Goal: Information Seeking & Learning: Learn about a topic

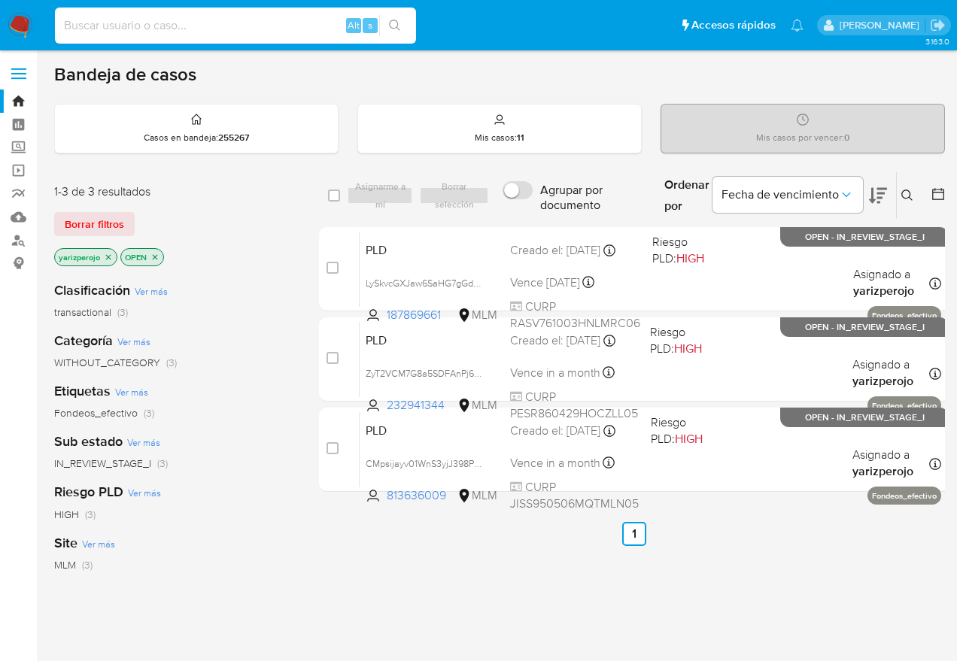
click at [193, 29] on input at bounding box center [235, 26] width 361 height 20
paste input "813636009_Sandra"
type input "813636009"
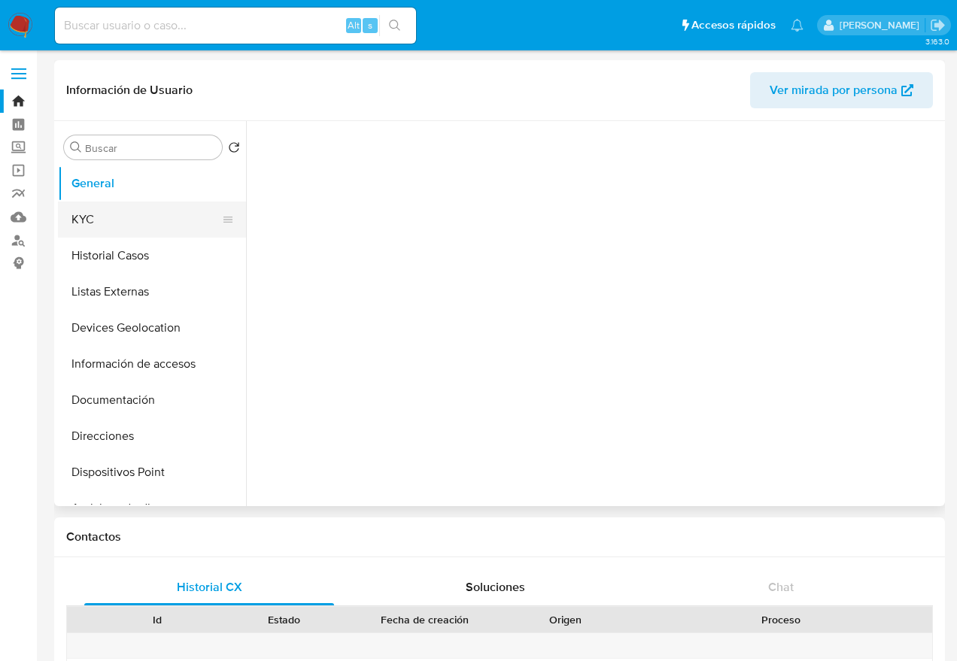
select select "10"
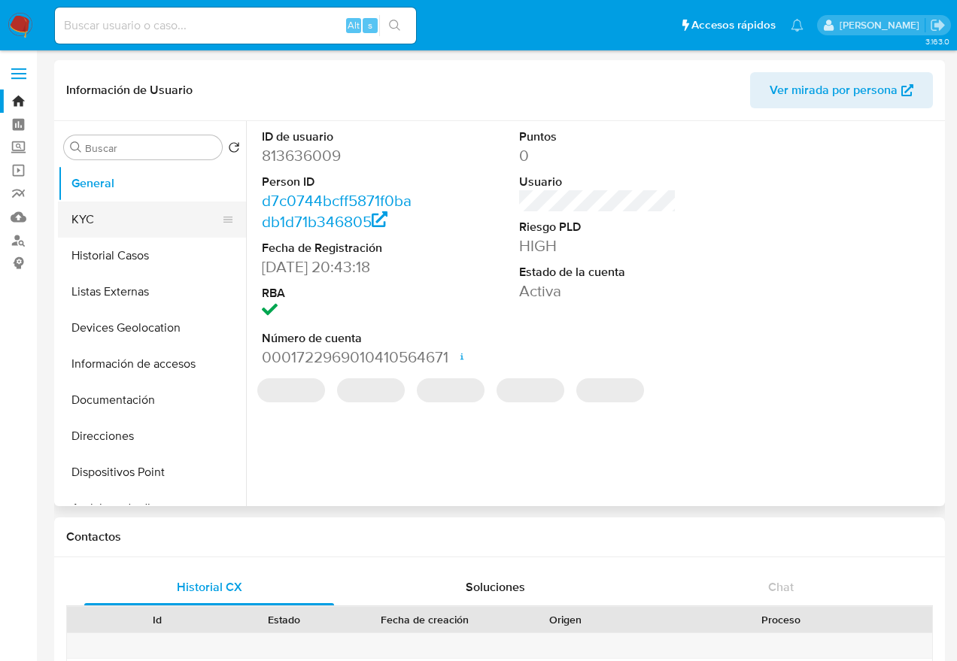
click at [144, 214] on button "KYC" at bounding box center [146, 220] width 176 height 36
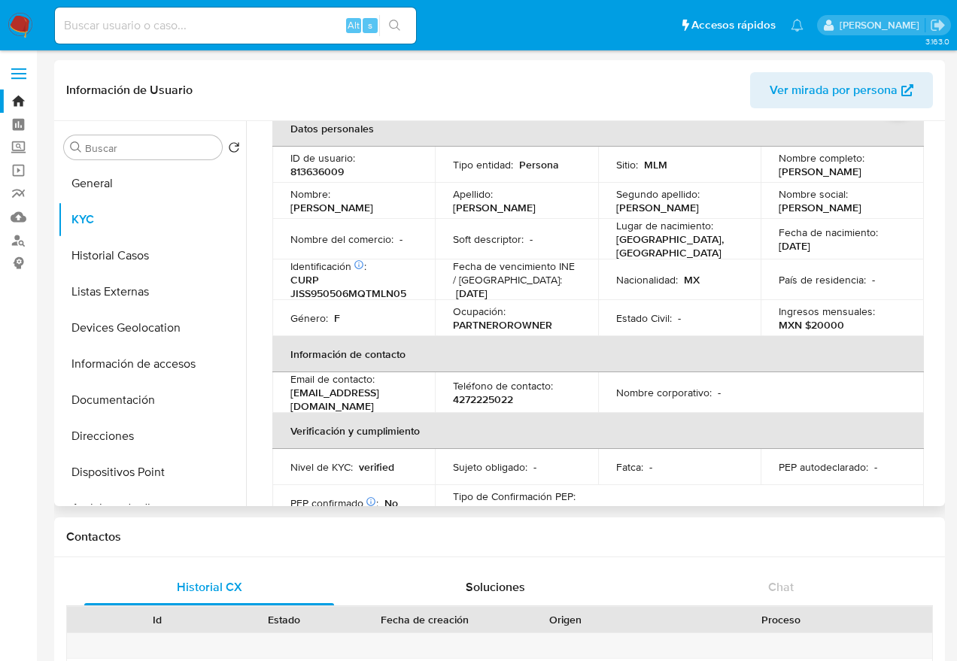
scroll to position [83, 0]
drag, startPoint x: 398, startPoint y: 396, endPoint x: 284, endPoint y: 396, distance: 114.3
click at [284, 396] on td "Email de contacto : paovweuro@gmail.com" at bounding box center [353, 392] width 162 height 41
copy p "paovweuro@gmail.com"
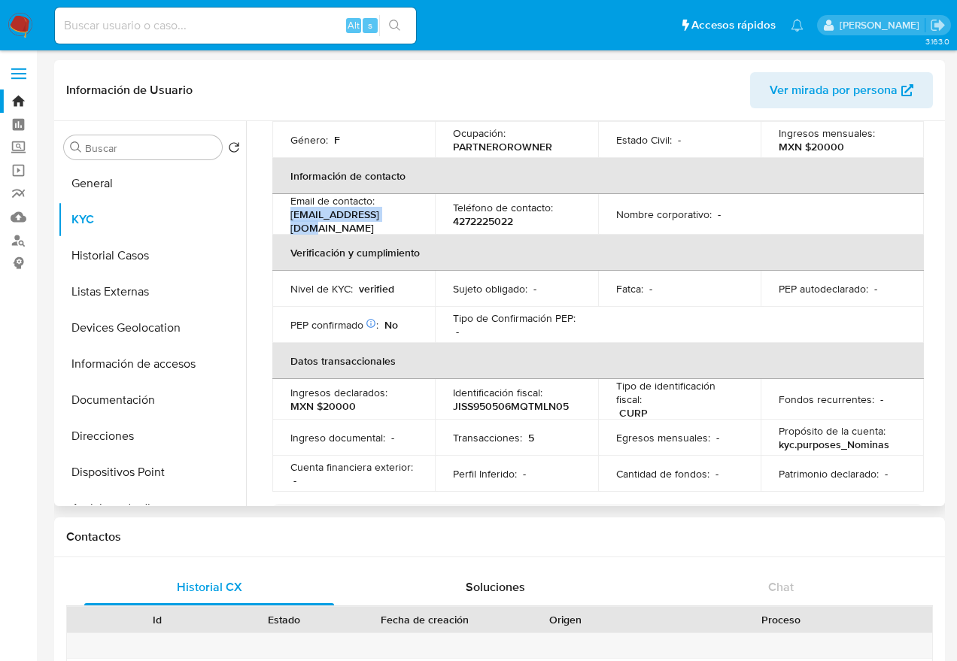
scroll to position [263, 0]
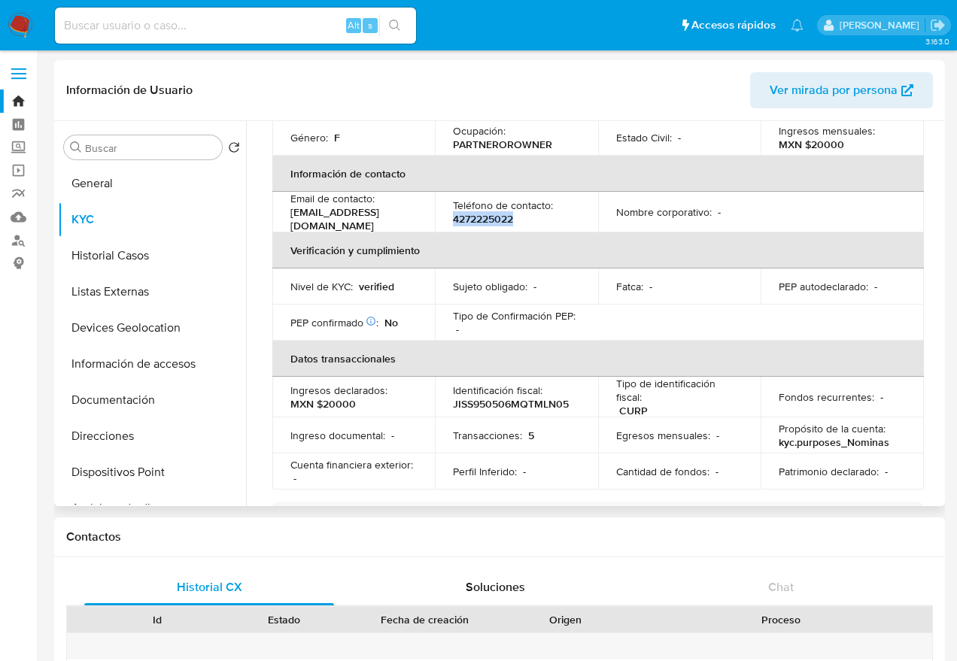
drag, startPoint x: 538, startPoint y: 211, endPoint x: 444, endPoint y: 213, distance: 94.0
click at [444, 213] on td "Teléfono de contacto : 4272225022" at bounding box center [516, 212] width 162 height 41
copy p "4272225022"
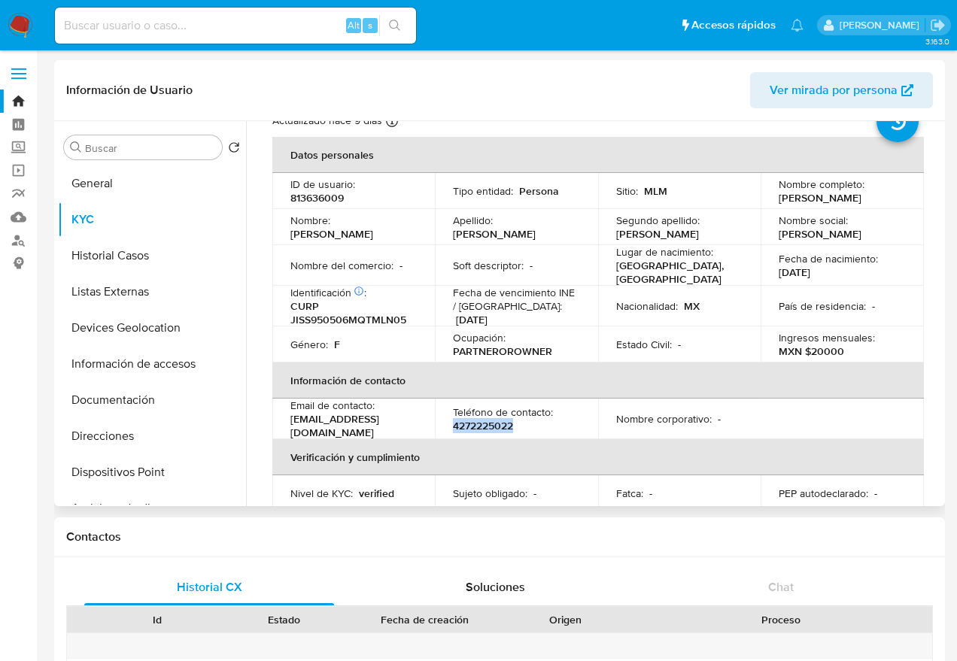
scroll to position [44, 0]
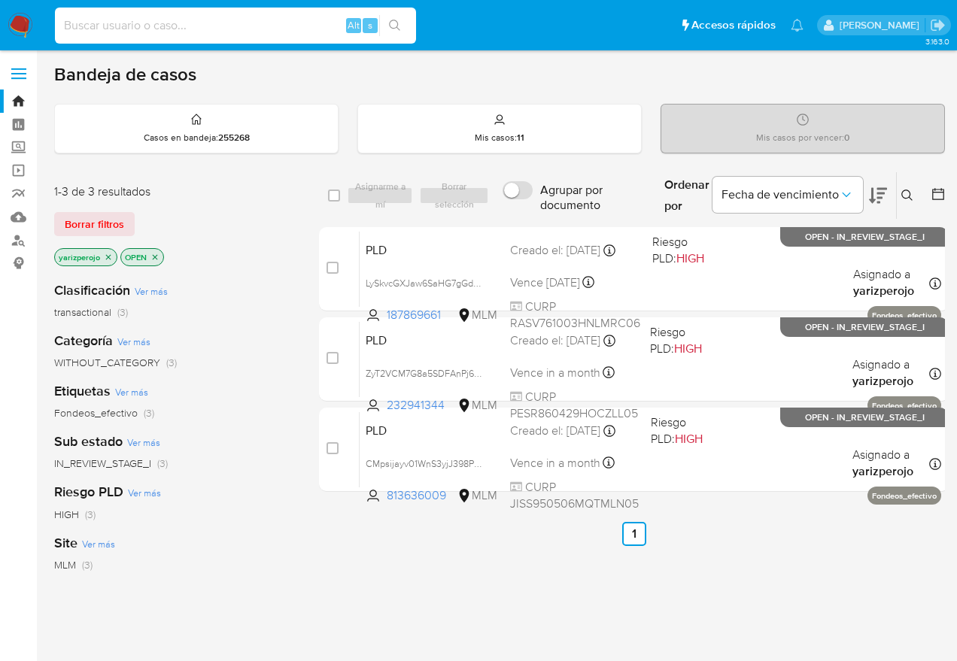
click at [164, 16] on input at bounding box center [235, 26] width 361 height 20
paste input "JAVIER PERRUSQUIA"
type input "JAVIER PERRUSQUIA"
click at [24, 147] on label "Screening" at bounding box center [89, 147] width 179 height 23
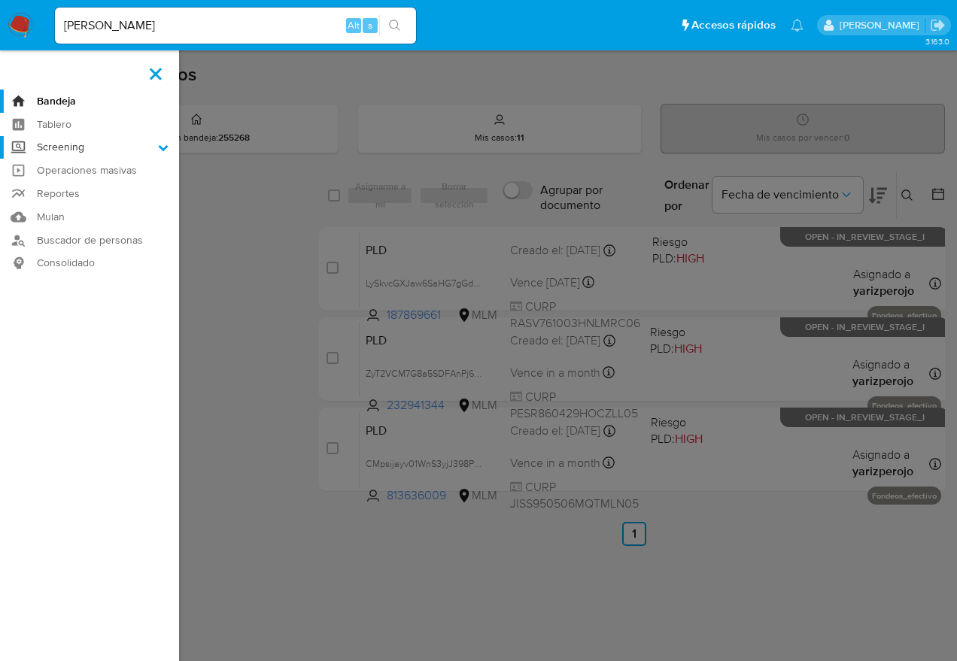
click at [0, 0] on input "Screening" at bounding box center [0, 0] width 0 height 0
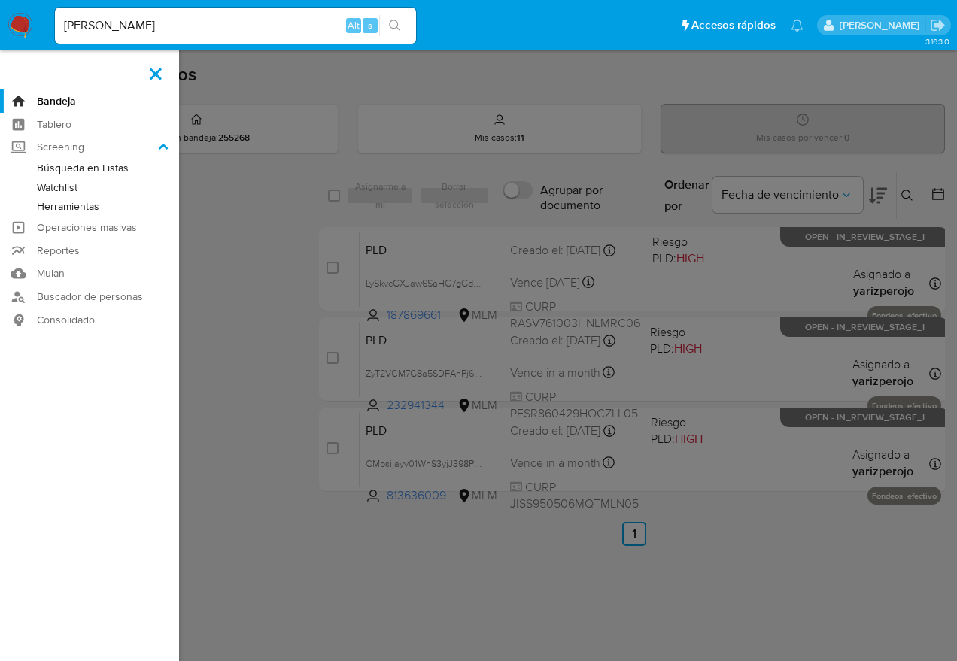
click at [77, 199] on link "Herramientas" at bounding box center [89, 206] width 179 height 19
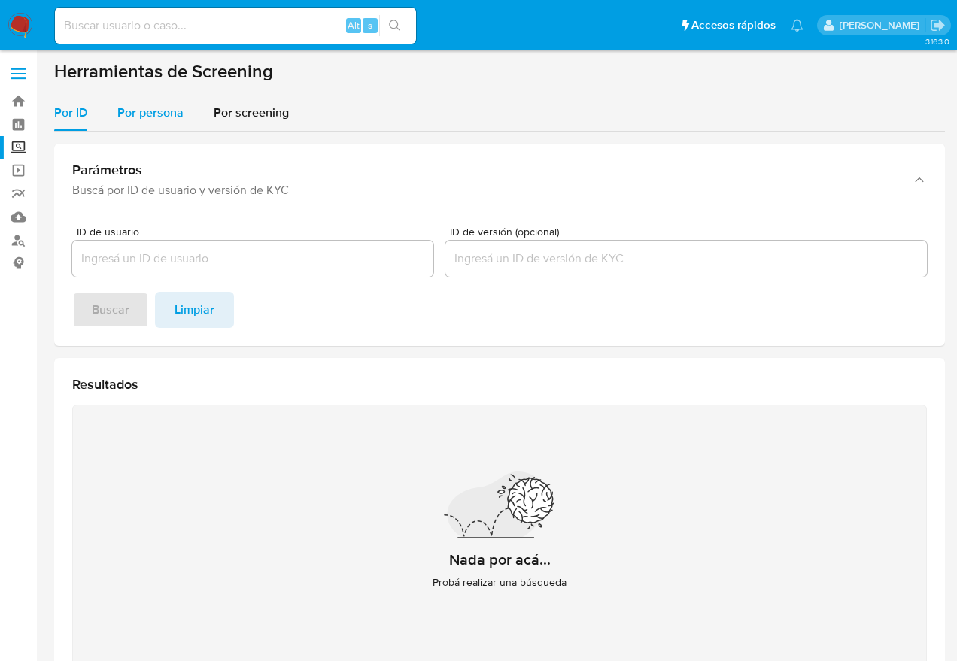
click at [162, 123] on div "Por persona" at bounding box center [150, 113] width 66 height 36
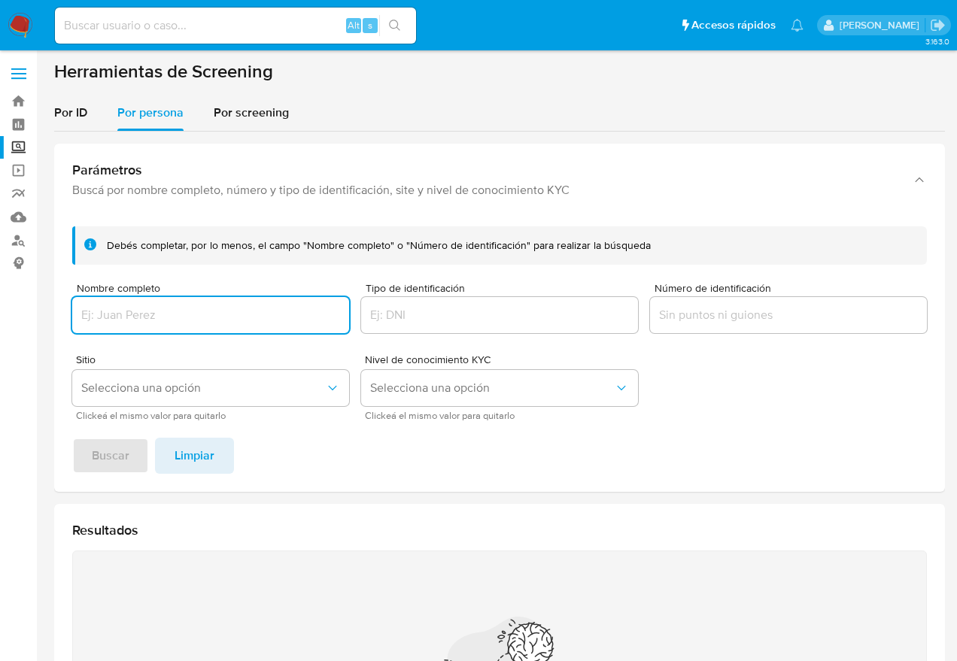
type input "V"
click at [118, 462] on span "Buscar" at bounding box center [111, 455] width 38 height 33
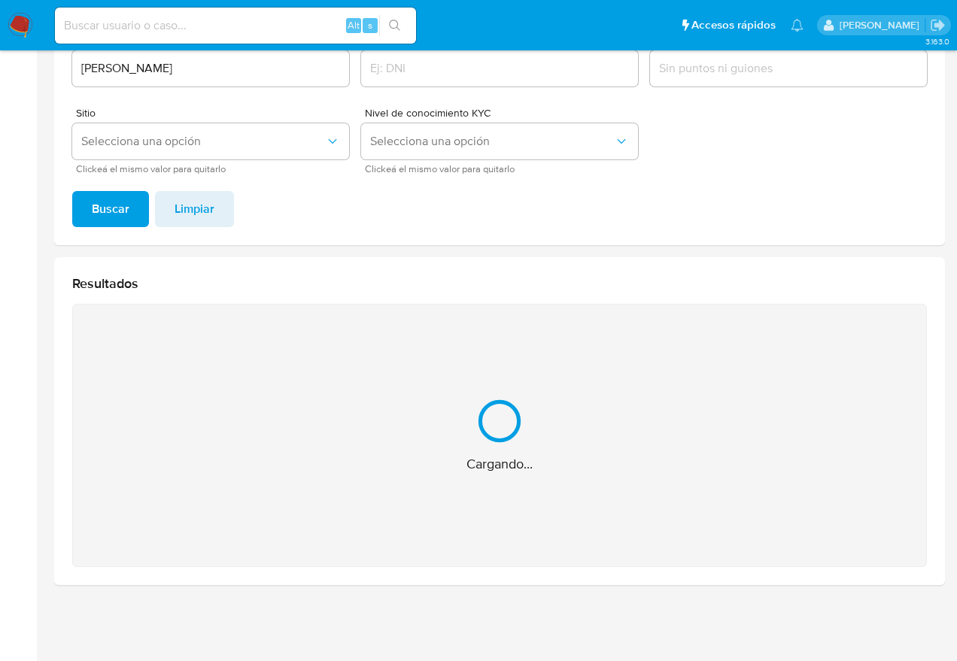
scroll to position [37, 0]
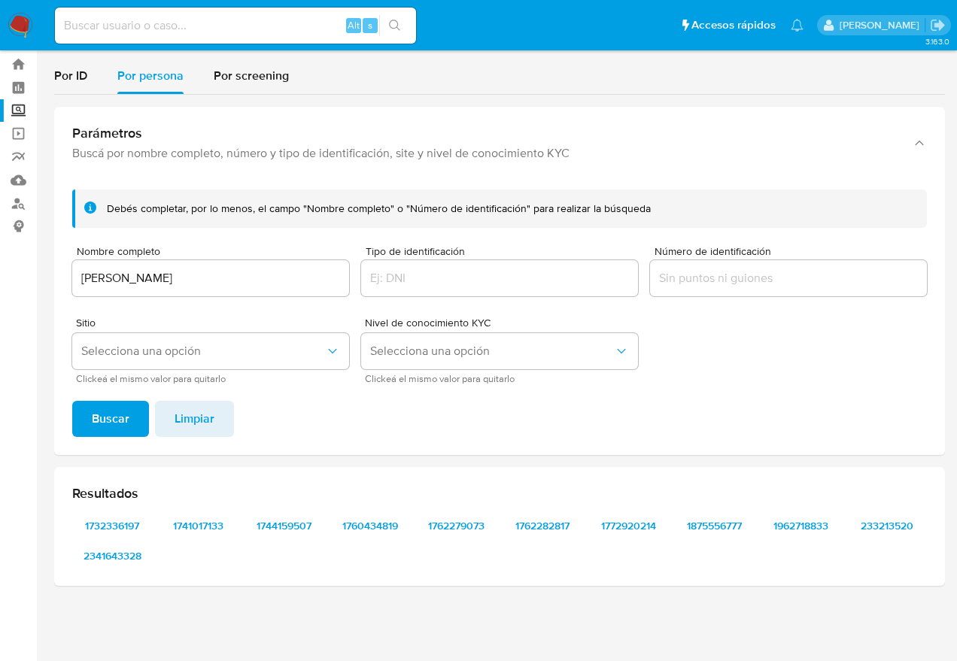
click at [82, 278] on input "JAVIER PERRUSQUIA" at bounding box center [210, 279] width 277 height 20
click at [299, 274] on input "FRANCISCO JAVIER PERRUSQUIA" at bounding box center [210, 279] width 277 height 20
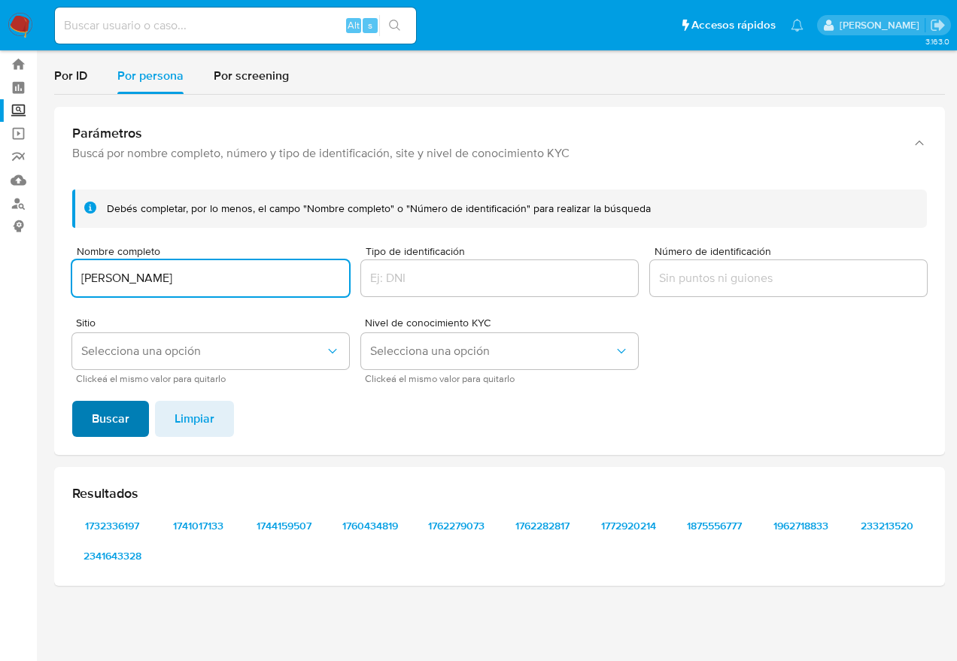
type input "FRANCISCO JAVIER PERRUSQUIA RODRIGUEZ"
click at [97, 435] on span "Buscar" at bounding box center [111, 418] width 38 height 33
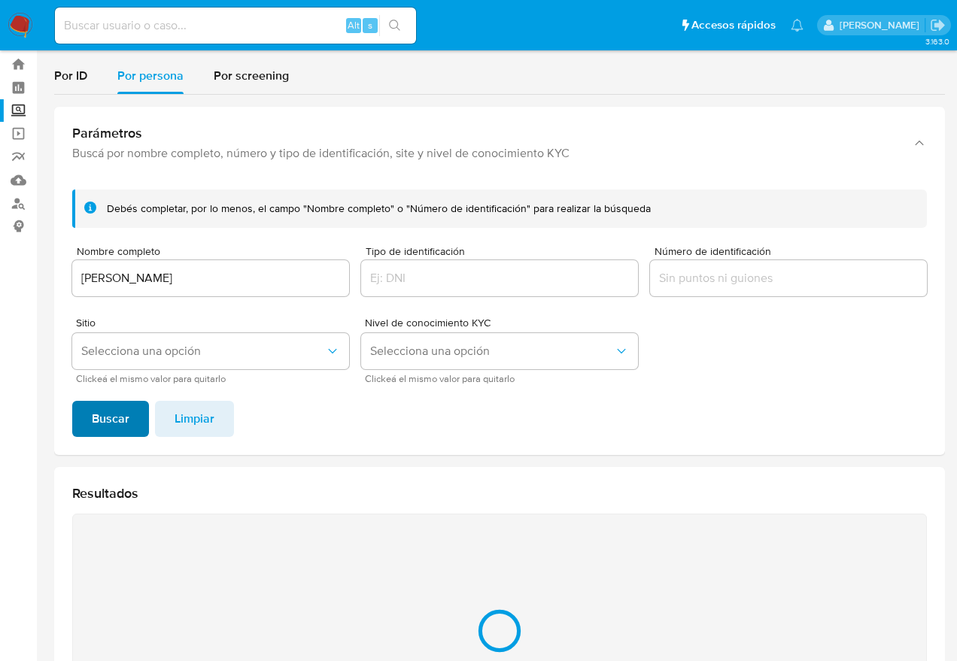
scroll to position [7, 0]
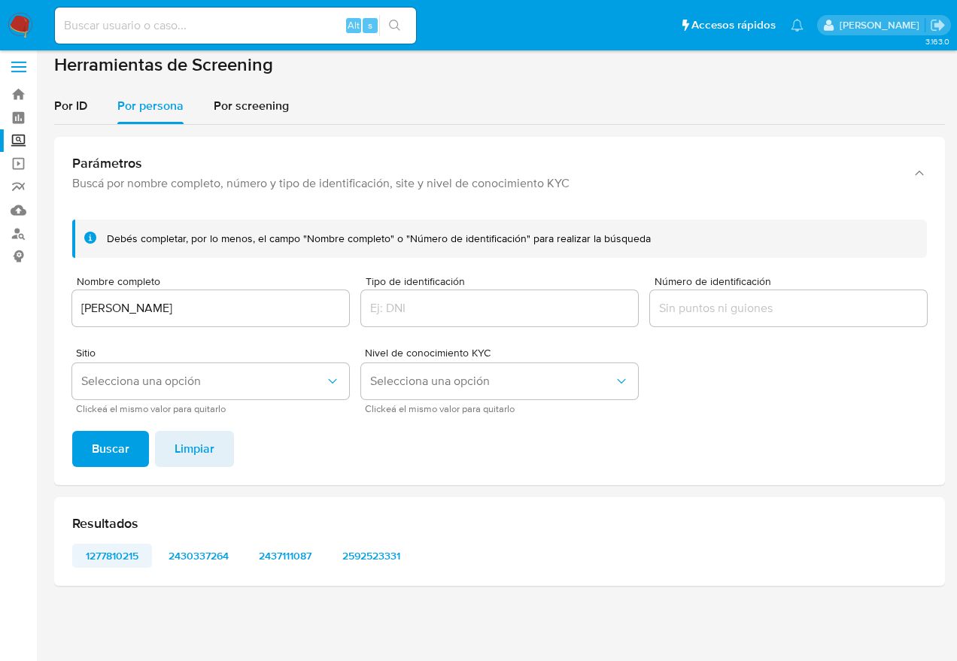
click at [129, 558] on span "1277810215" at bounding box center [112, 555] width 59 height 21
click at [188, 560] on span "2430337264" at bounding box center [198, 555] width 60 height 21
click at [278, 546] on span "2437111087" at bounding box center [285, 555] width 59 height 21
click at [387, 552] on span "2592523331" at bounding box center [370, 555] width 59 height 21
click at [135, 32] on input at bounding box center [235, 26] width 361 height 20
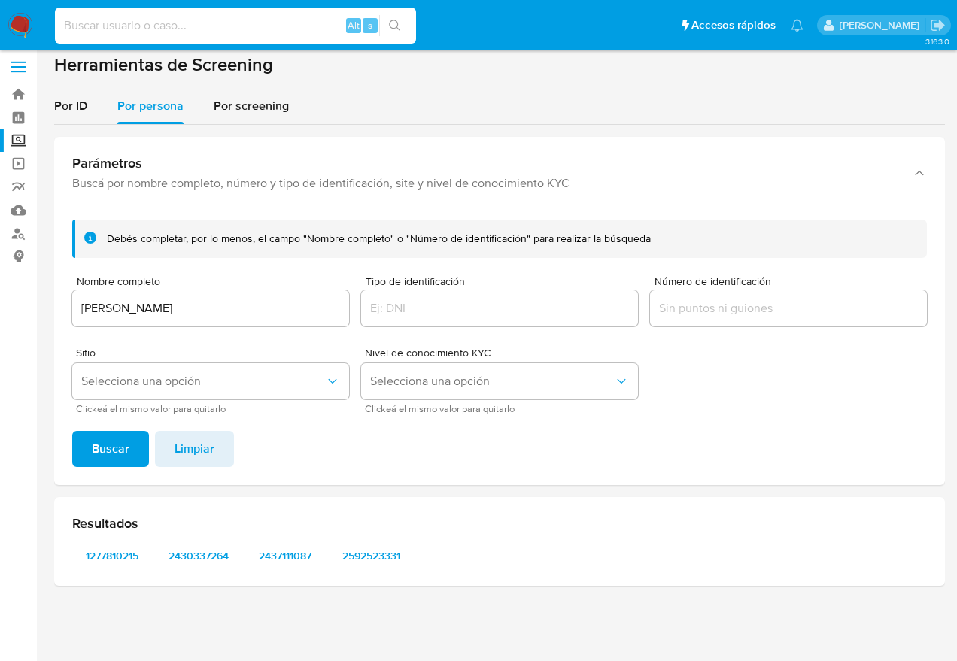
paste input "813636009"
type input "813636009"
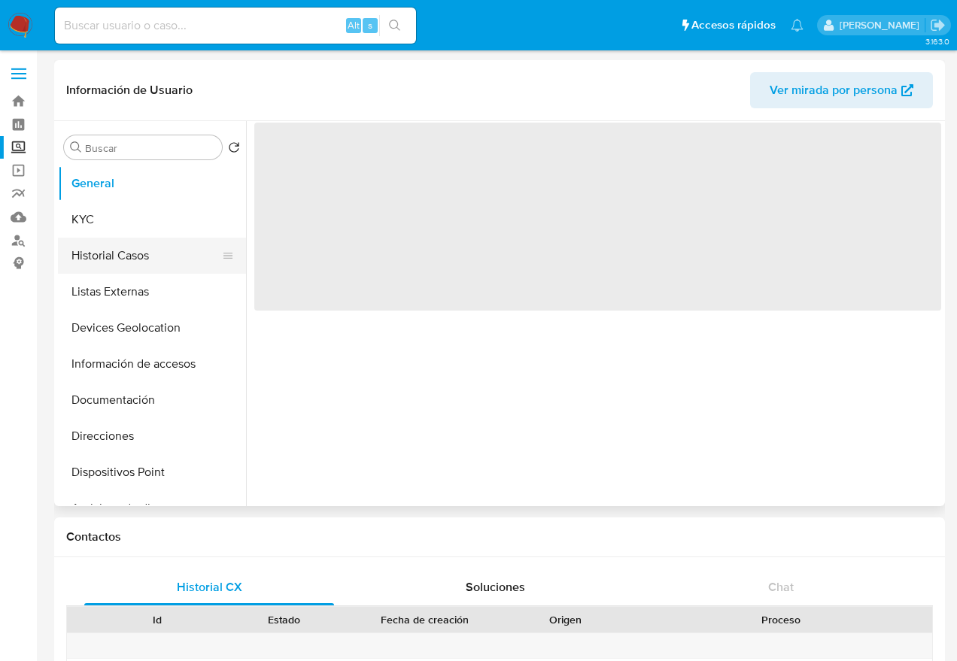
click at [123, 255] on button "Historial Casos" at bounding box center [146, 256] width 176 height 36
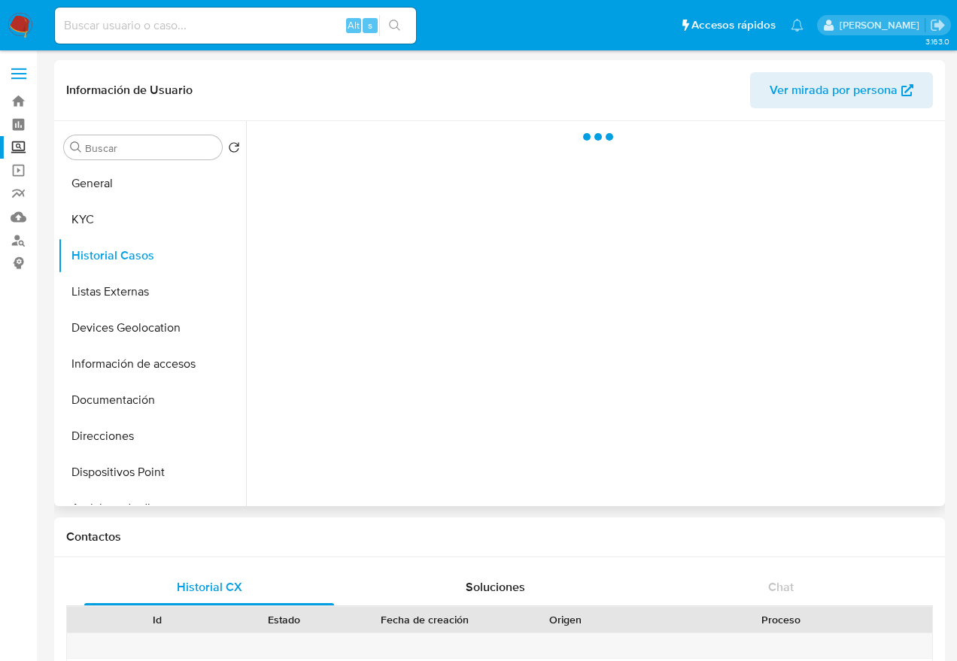
select select "10"
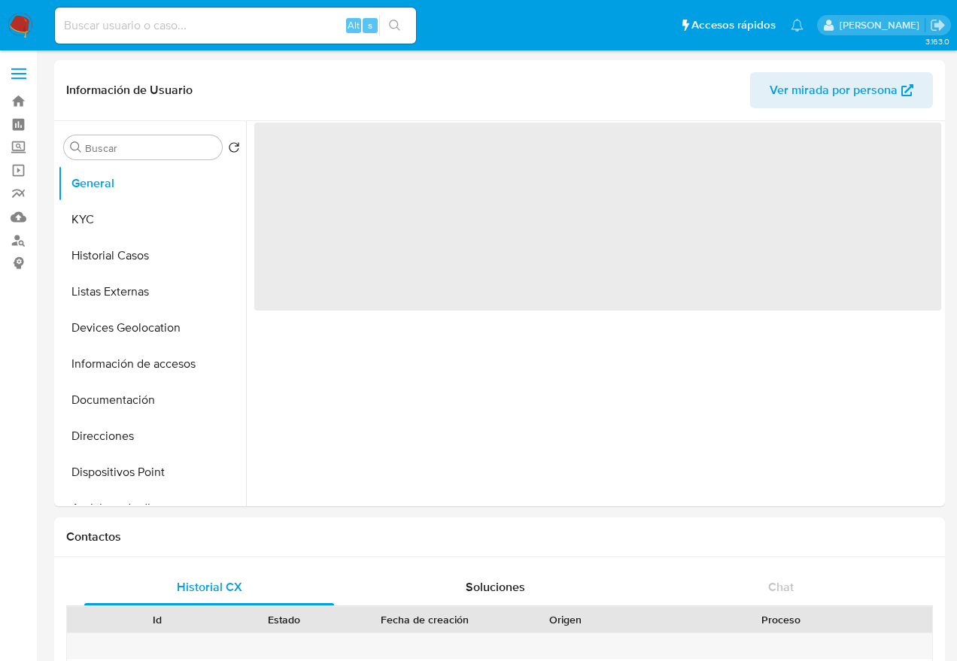
select select "10"
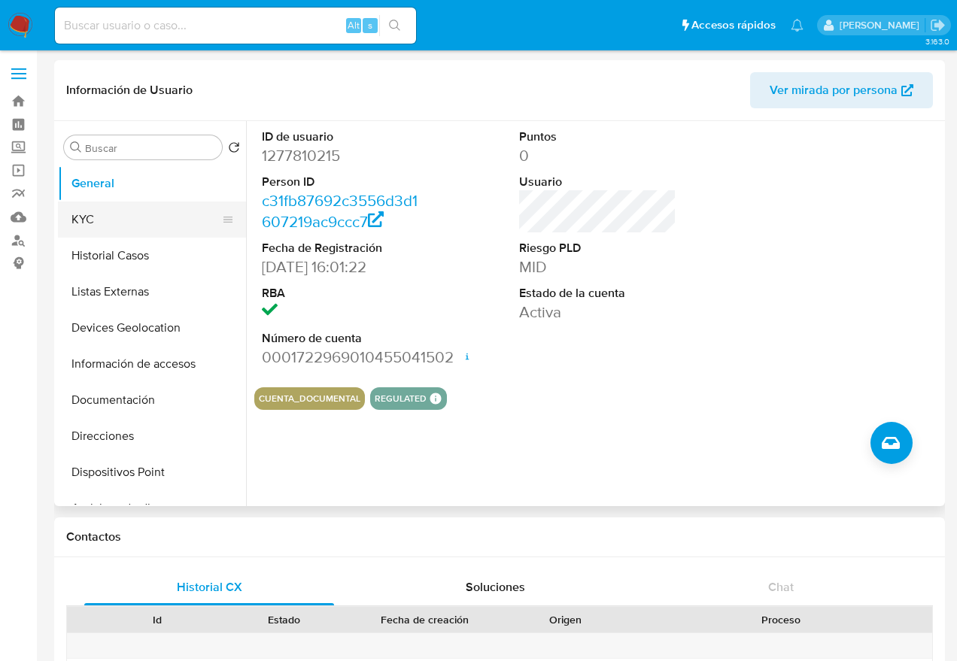
click at [105, 230] on button "KYC" at bounding box center [146, 220] width 176 height 36
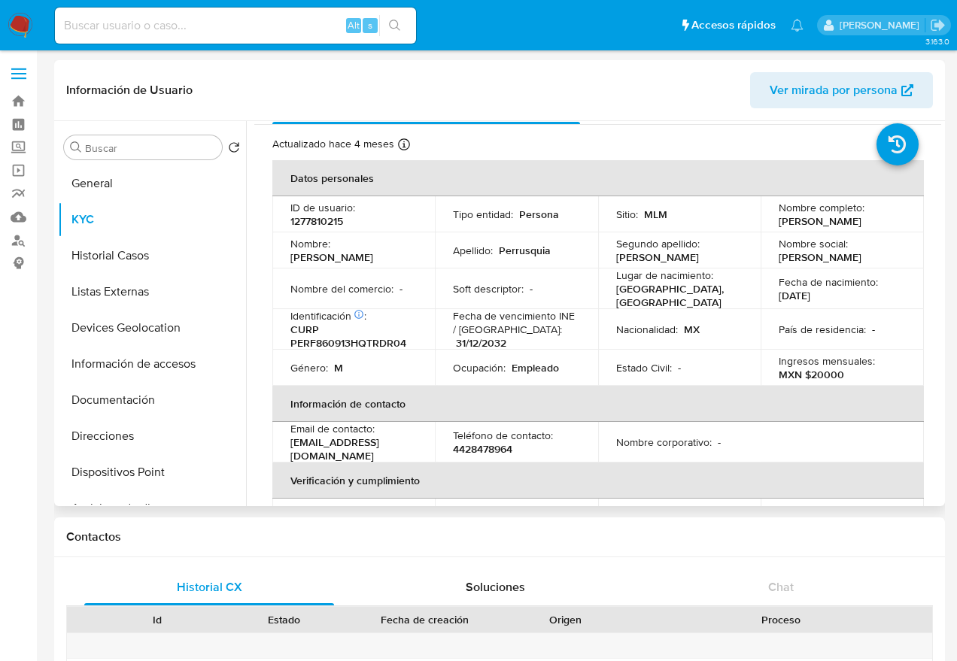
scroll to position [32, 0]
click at [327, 220] on p "1277810215" at bounding box center [316, 222] width 53 height 14
copy p "1277810215"
click at [160, 399] on button "Documentación" at bounding box center [146, 400] width 176 height 36
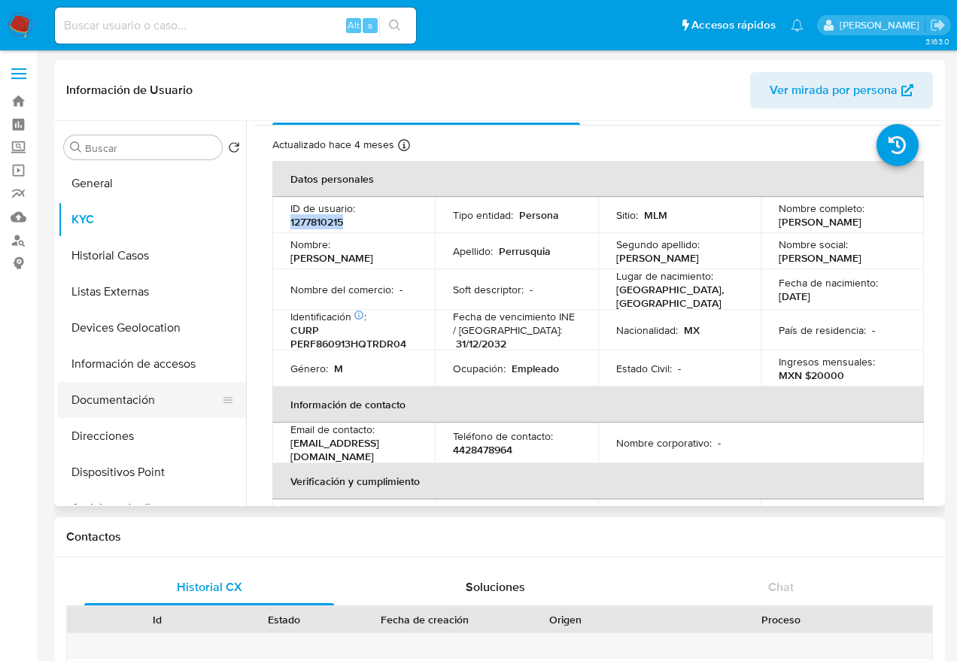
scroll to position [0, 0]
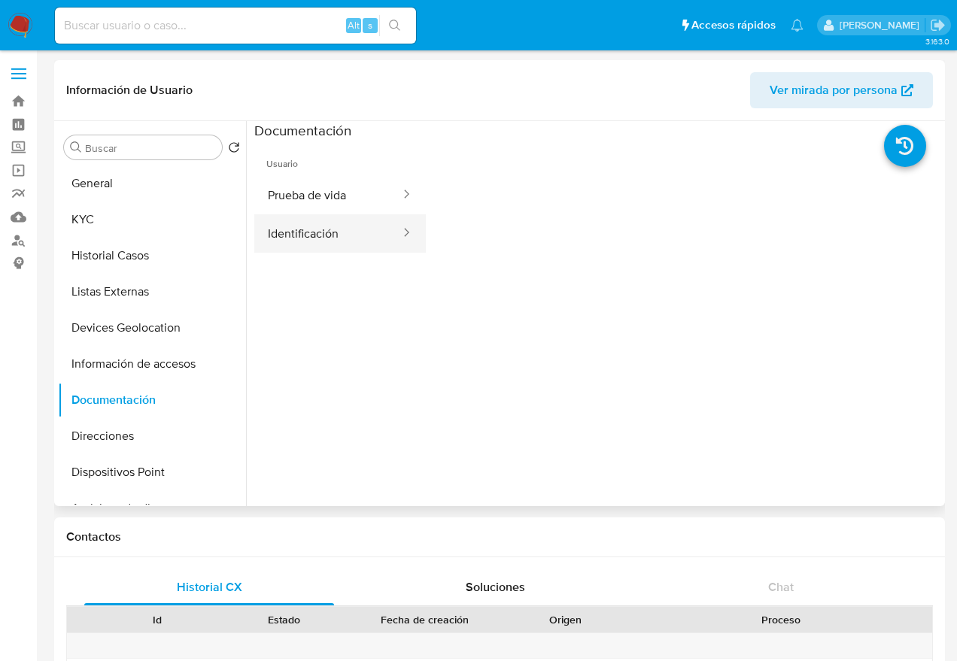
click at [328, 217] on button "Identificación" at bounding box center [327, 233] width 147 height 38
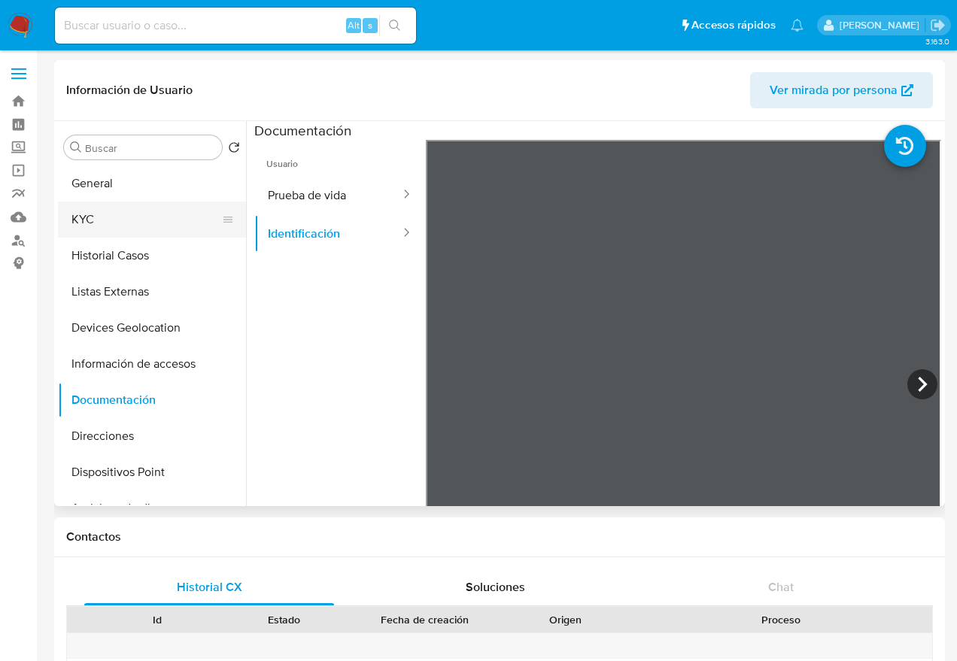
click at [157, 211] on button "KYC" at bounding box center [146, 220] width 176 height 36
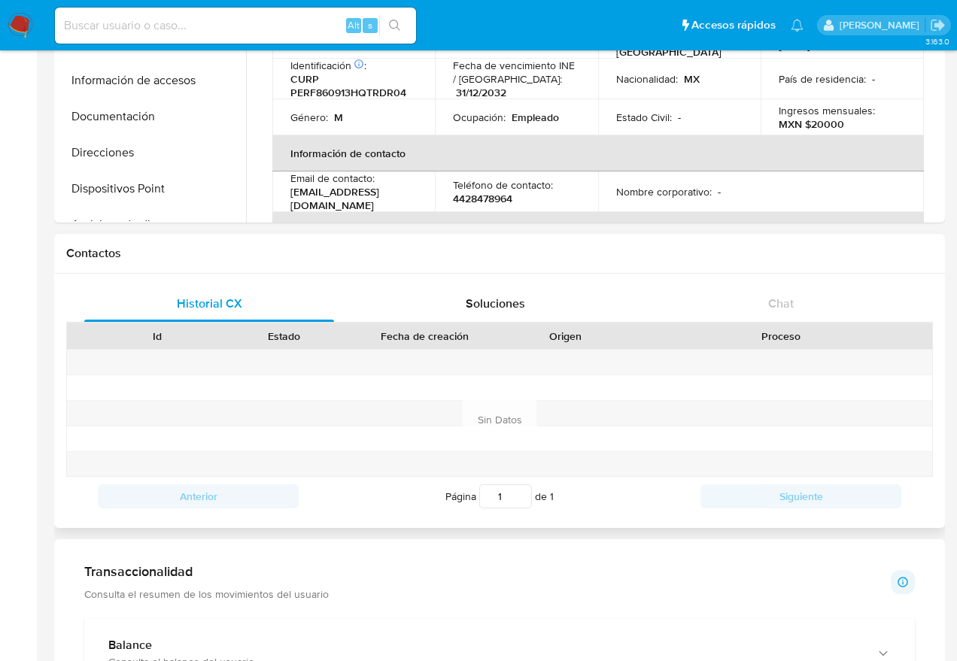
scroll to position [508, 0]
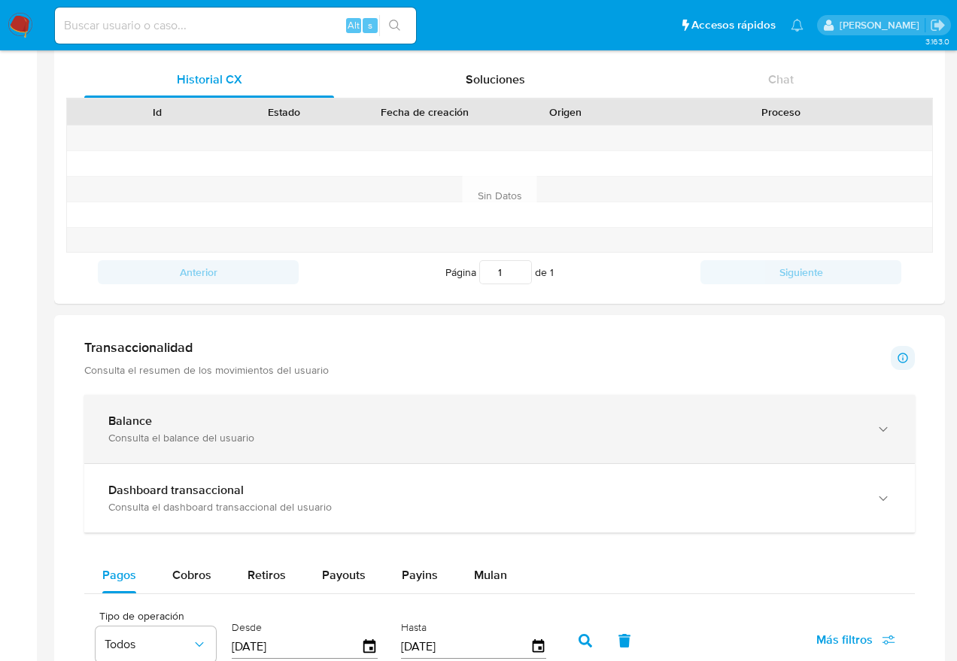
click at [205, 424] on div "Balance" at bounding box center [484, 421] width 752 height 15
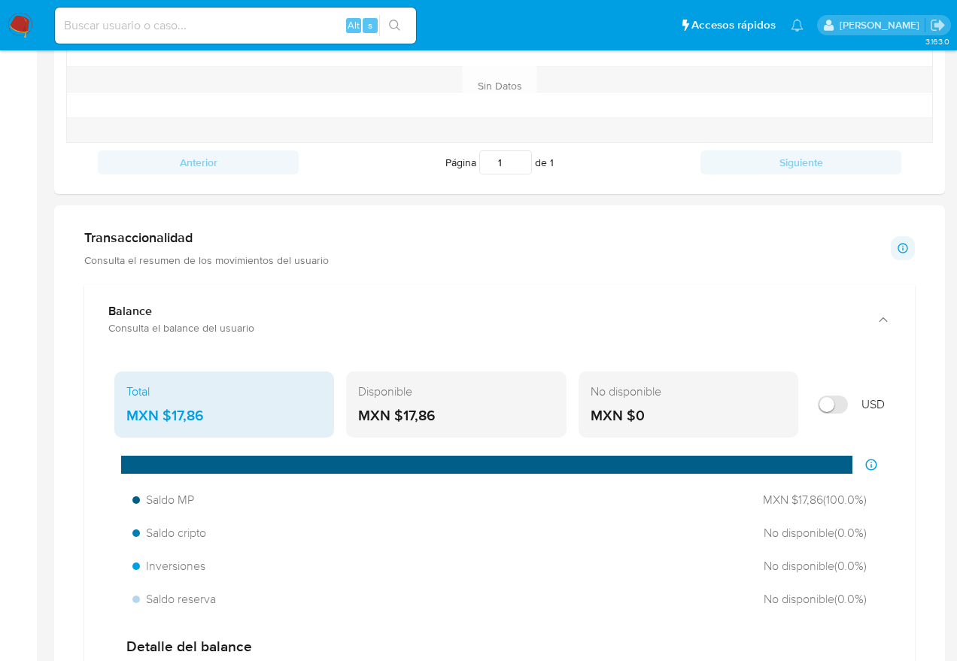
scroll to position [0, 0]
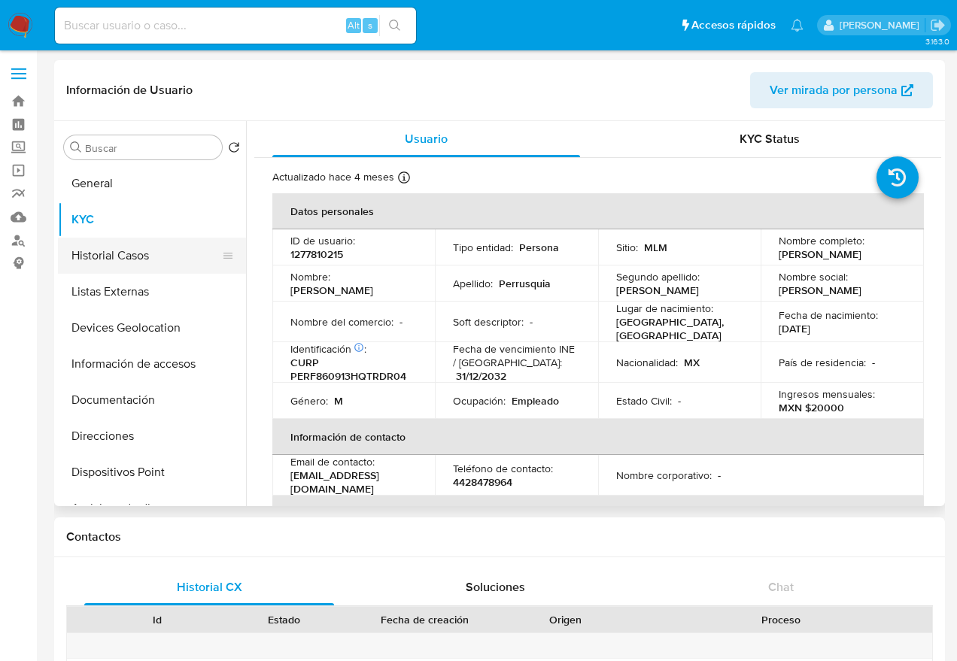
click at [131, 260] on button "Historial Casos" at bounding box center [146, 256] width 176 height 36
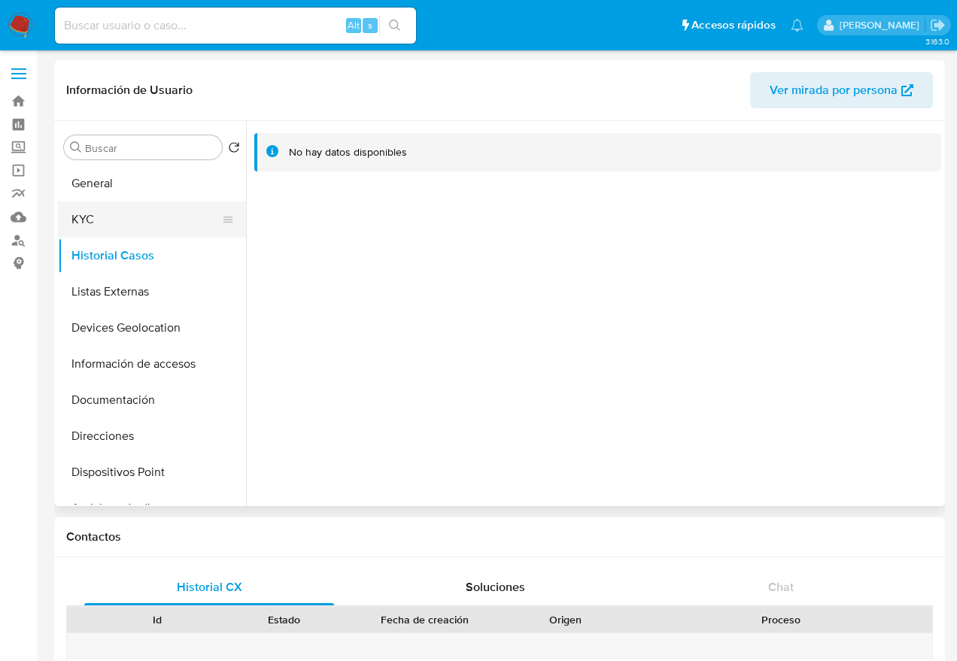
click at [125, 203] on button "KYC" at bounding box center [146, 220] width 176 height 36
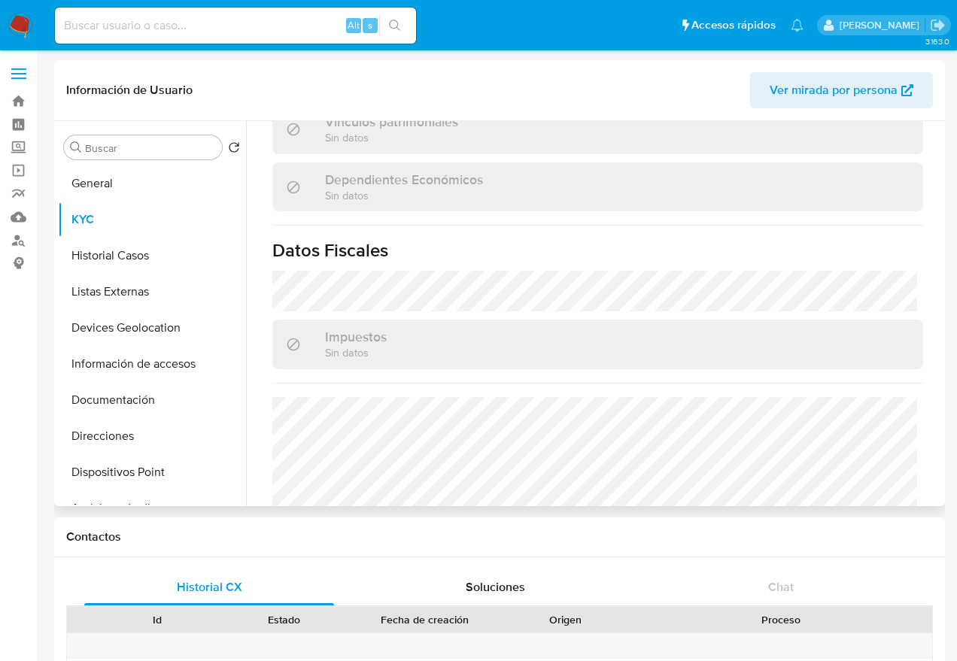
scroll to position [944, 0]
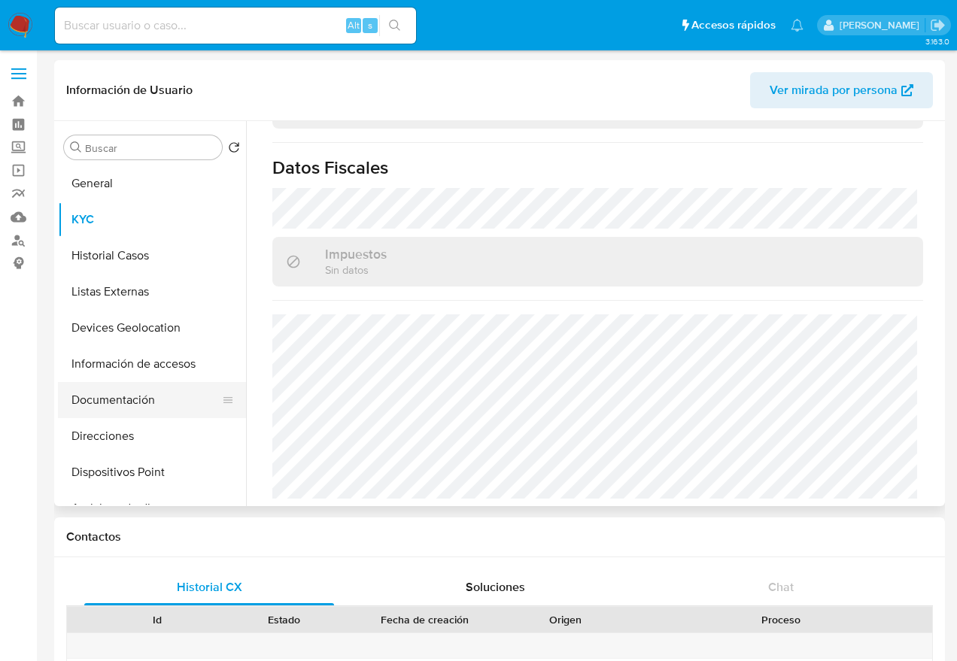
click at [108, 402] on button "Documentación" at bounding box center [146, 400] width 176 height 36
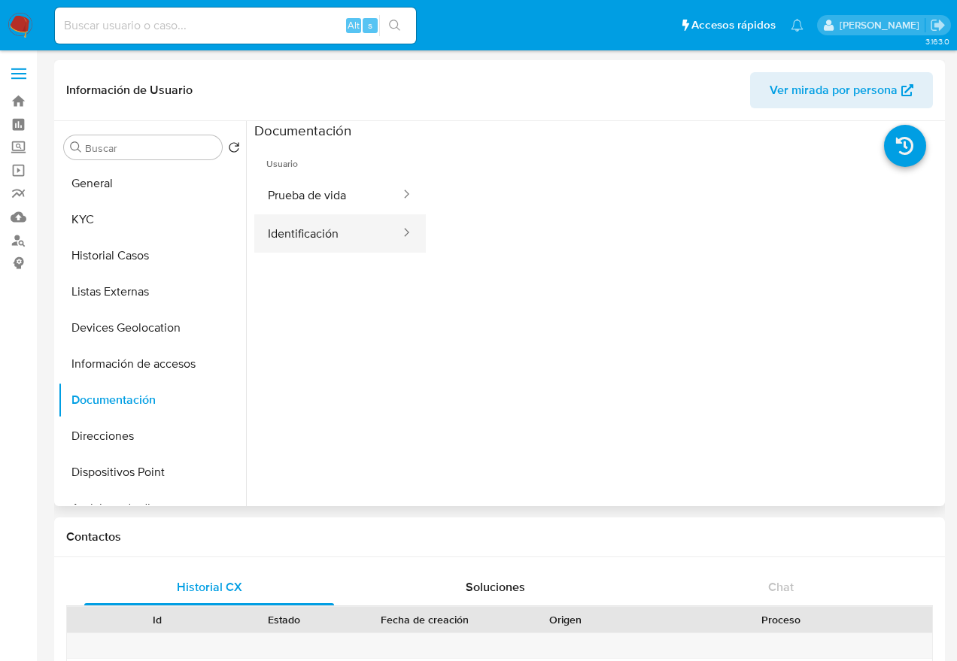
click at [352, 224] on button "Identificación" at bounding box center [327, 233] width 147 height 38
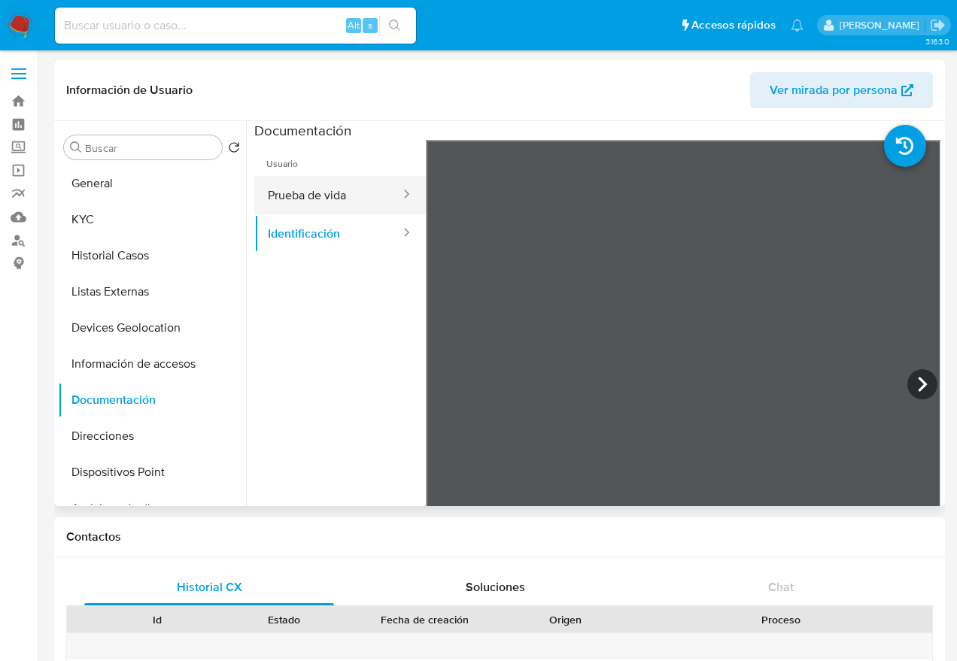
click at [324, 190] on button "Prueba de vida" at bounding box center [327, 195] width 147 height 38
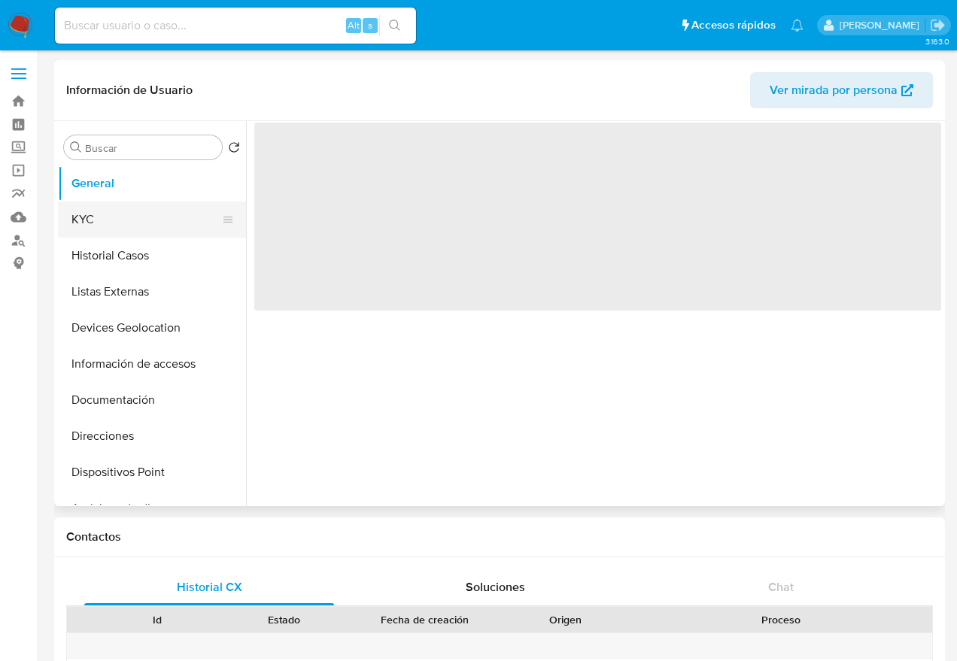
click at [114, 215] on button "KYC" at bounding box center [146, 220] width 176 height 36
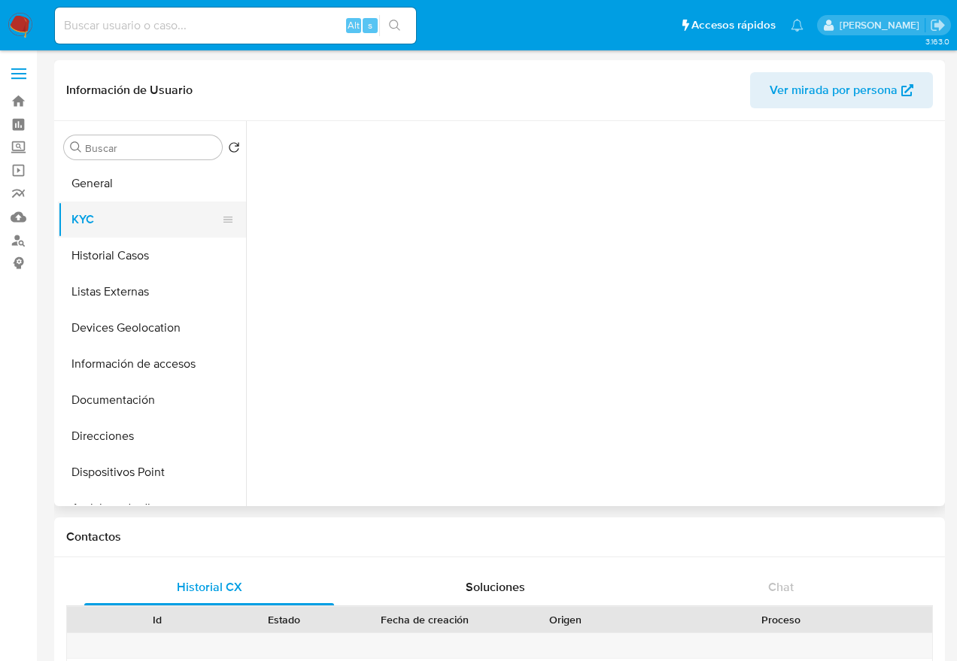
select select "10"
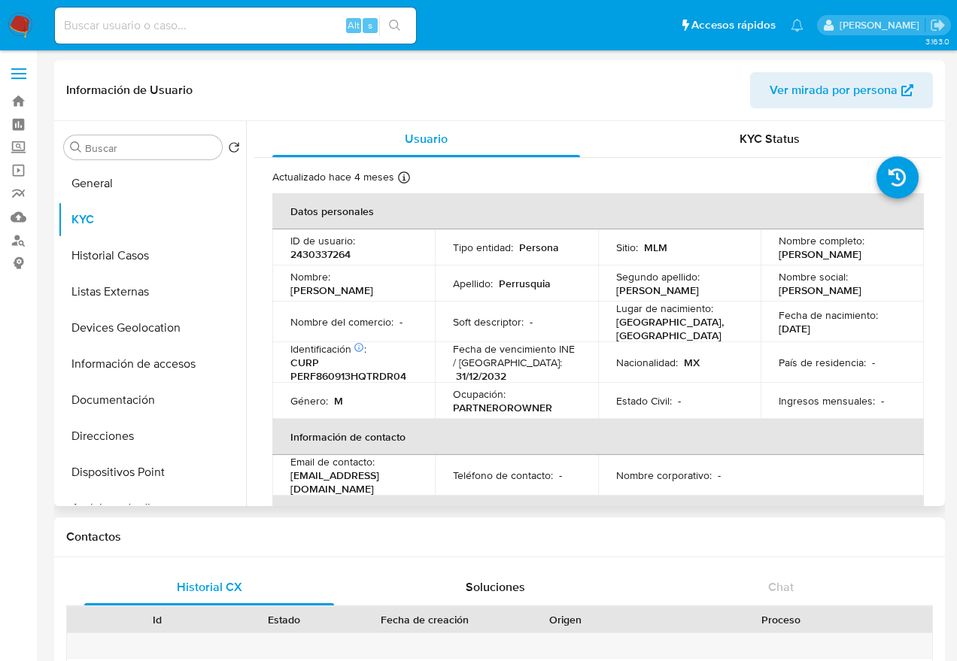
click at [329, 260] on p "2430337264" at bounding box center [320, 254] width 60 height 14
copy p "2430337264"
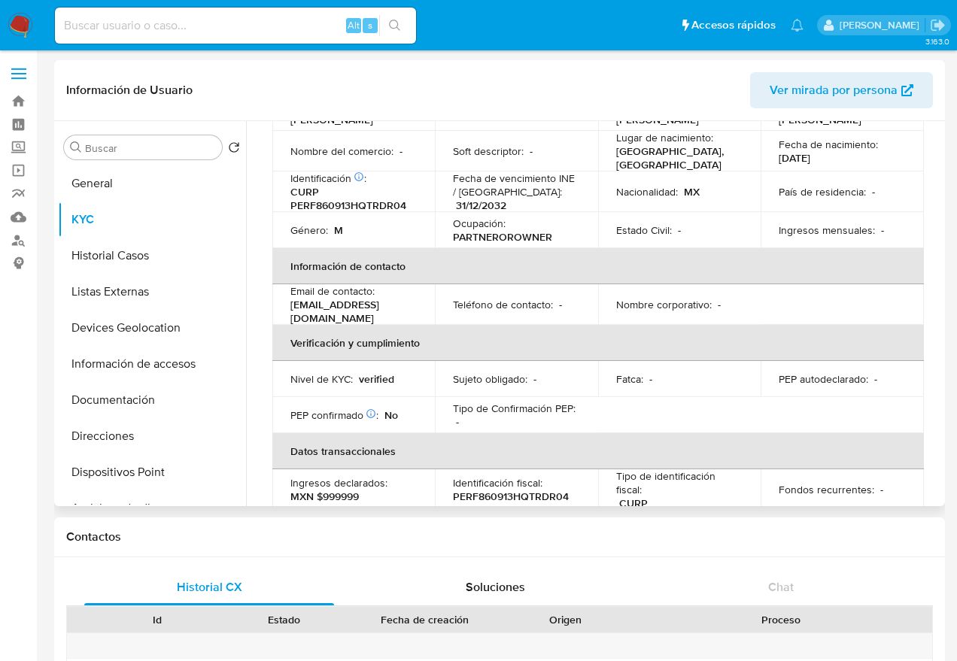
scroll to position [174, 0]
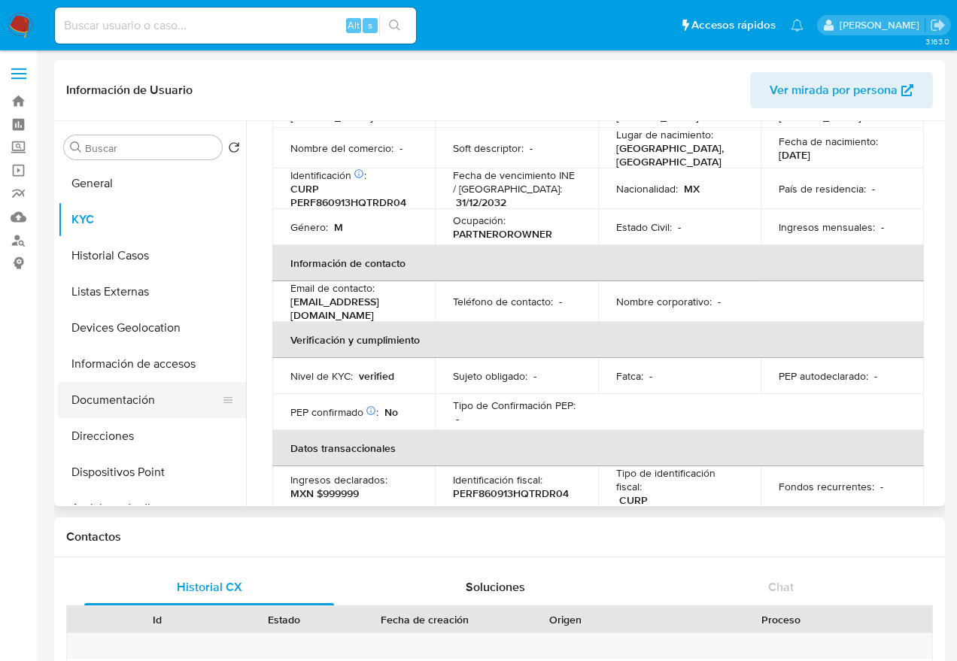
click at [152, 401] on button "Documentación" at bounding box center [146, 400] width 176 height 36
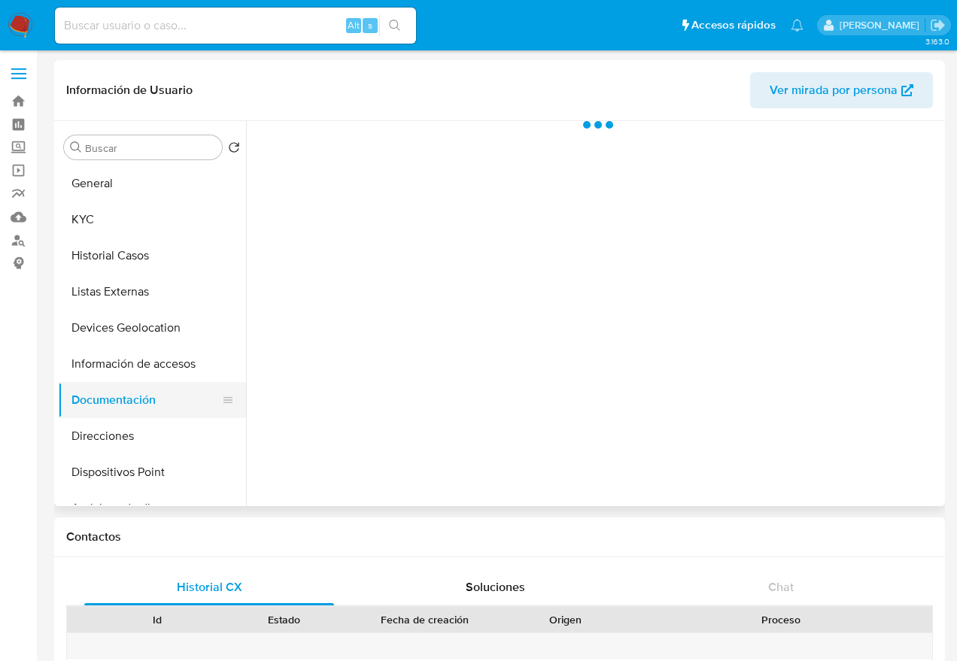
scroll to position [0, 0]
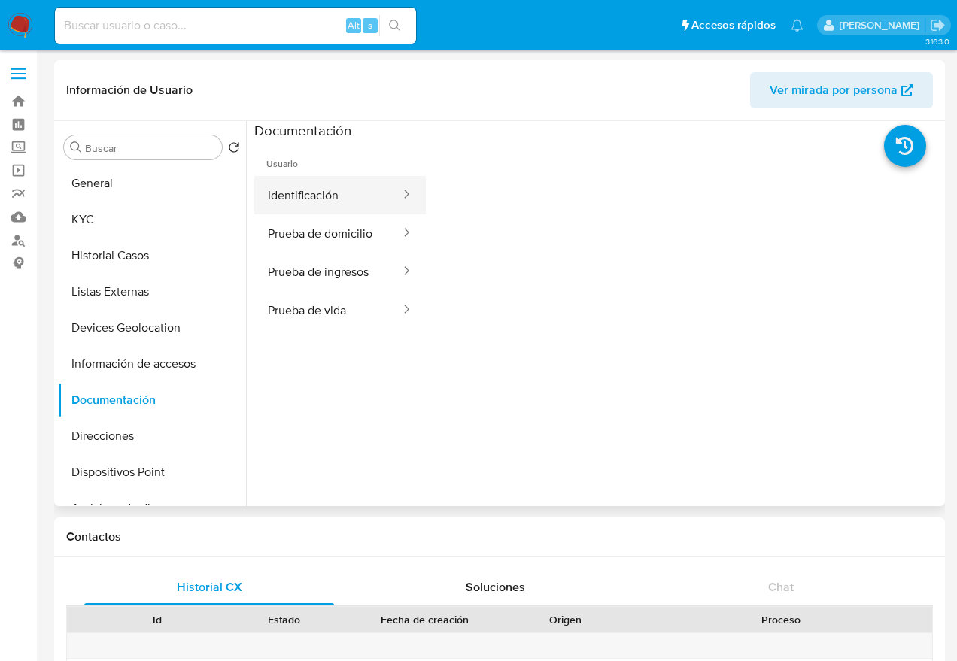
click at [333, 202] on button "Identificación" at bounding box center [327, 195] width 147 height 38
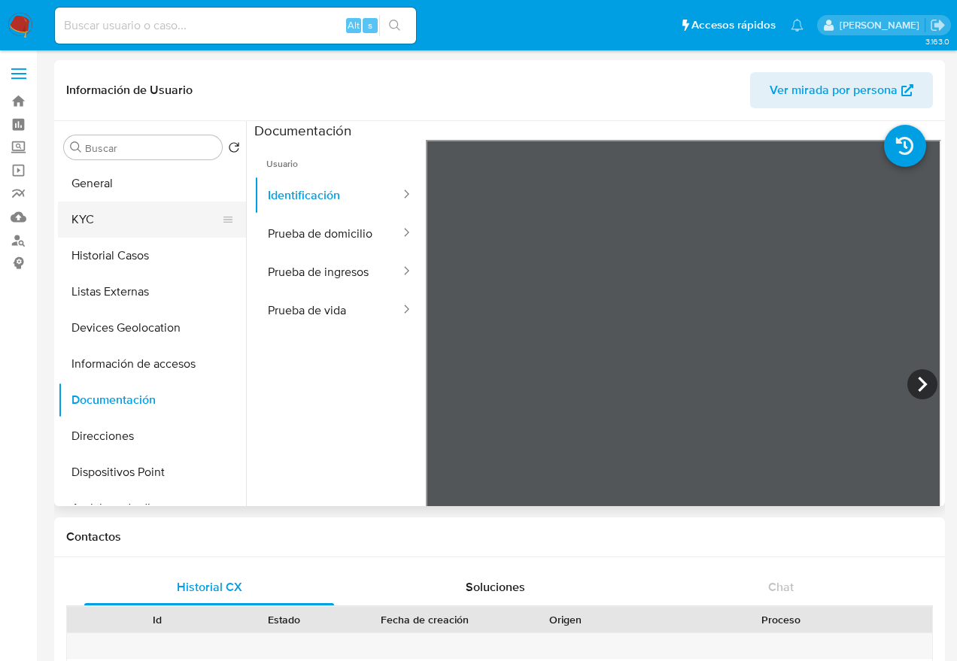
click at [129, 228] on button "KYC" at bounding box center [146, 220] width 176 height 36
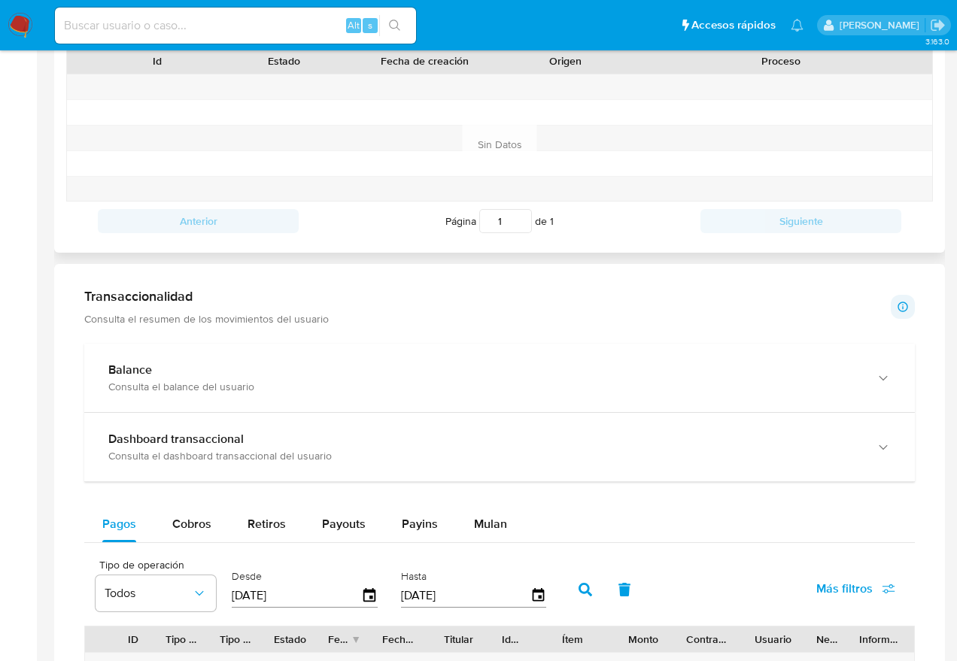
scroll to position [563, 0]
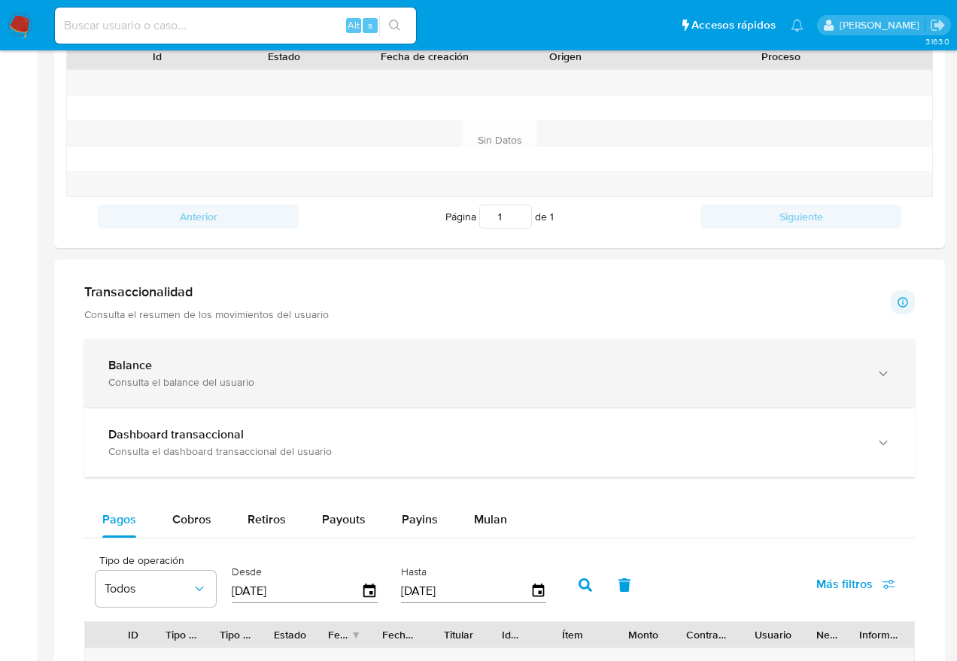
click at [155, 356] on div "Balance Consulta el balance del usuario" at bounding box center [499, 373] width 830 height 68
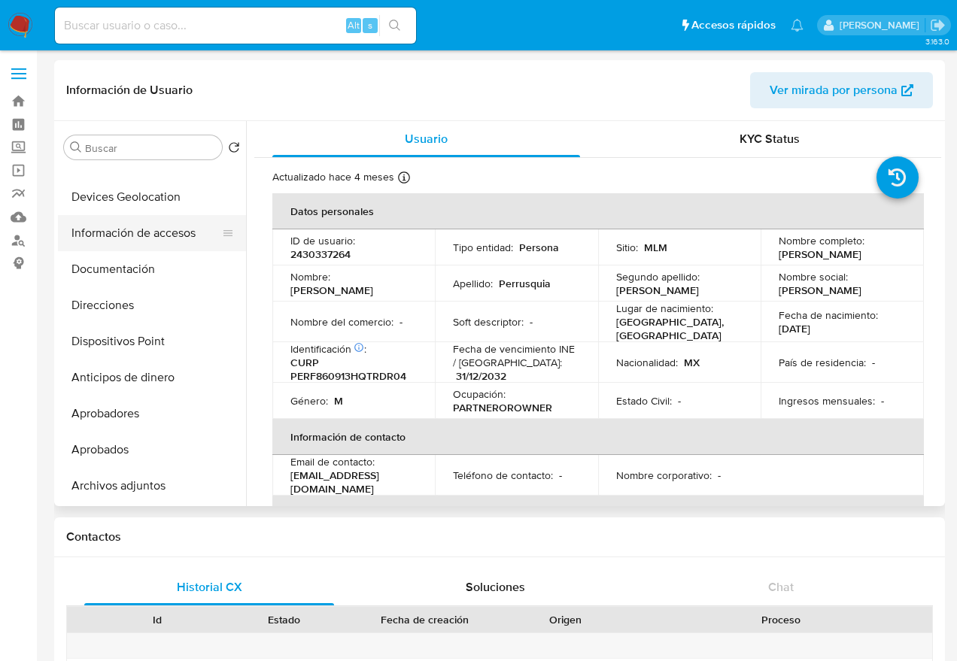
scroll to position [0, 0]
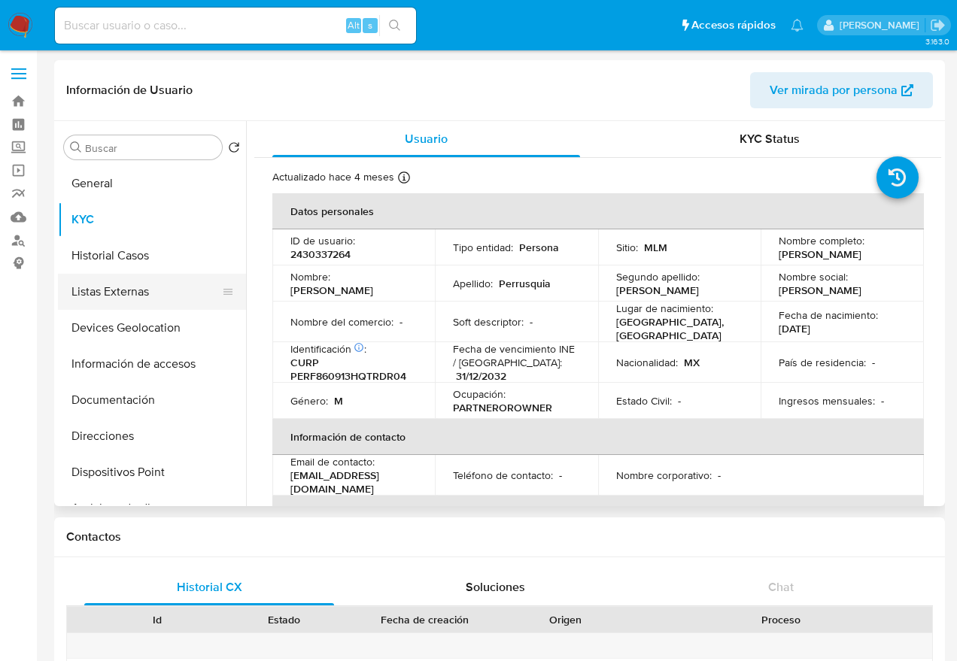
click at [128, 274] on button "Listas Externas" at bounding box center [146, 292] width 176 height 36
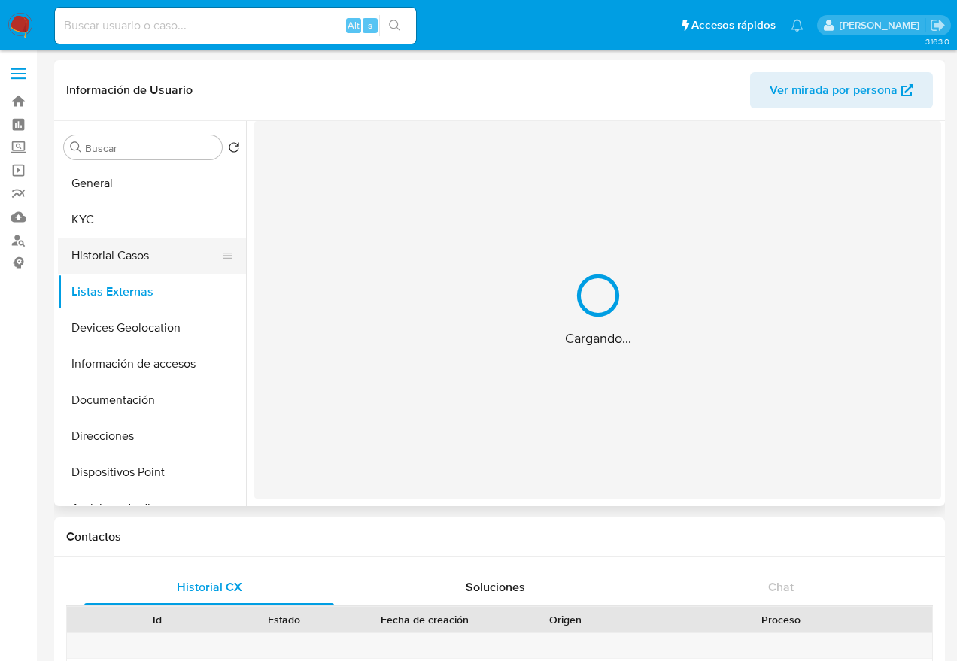
click at [150, 257] on button "Historial Casos" at bounding box center [146, 256] width 176 height 36
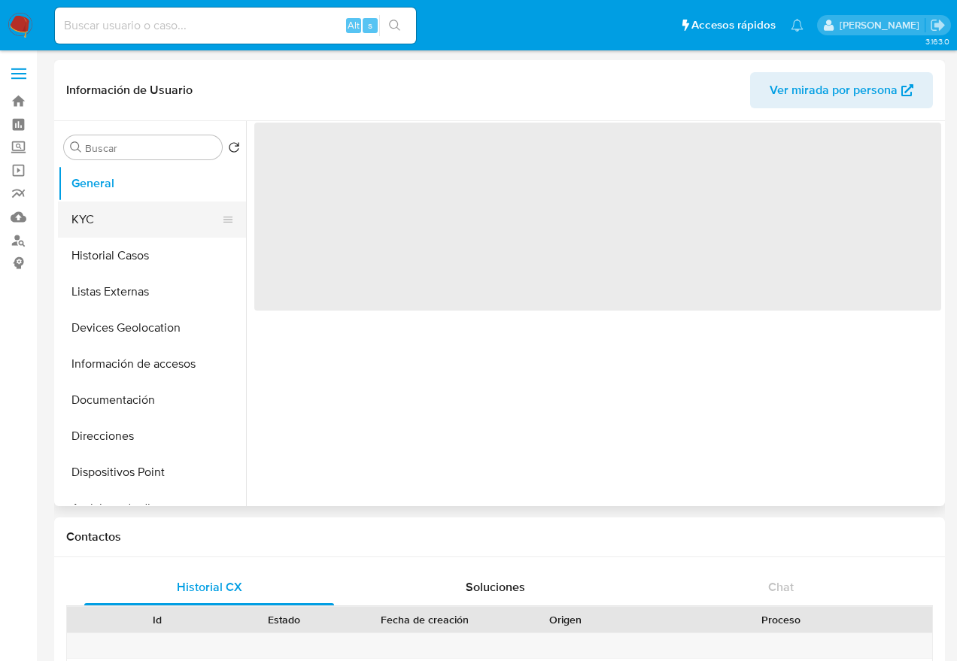
select select "10"
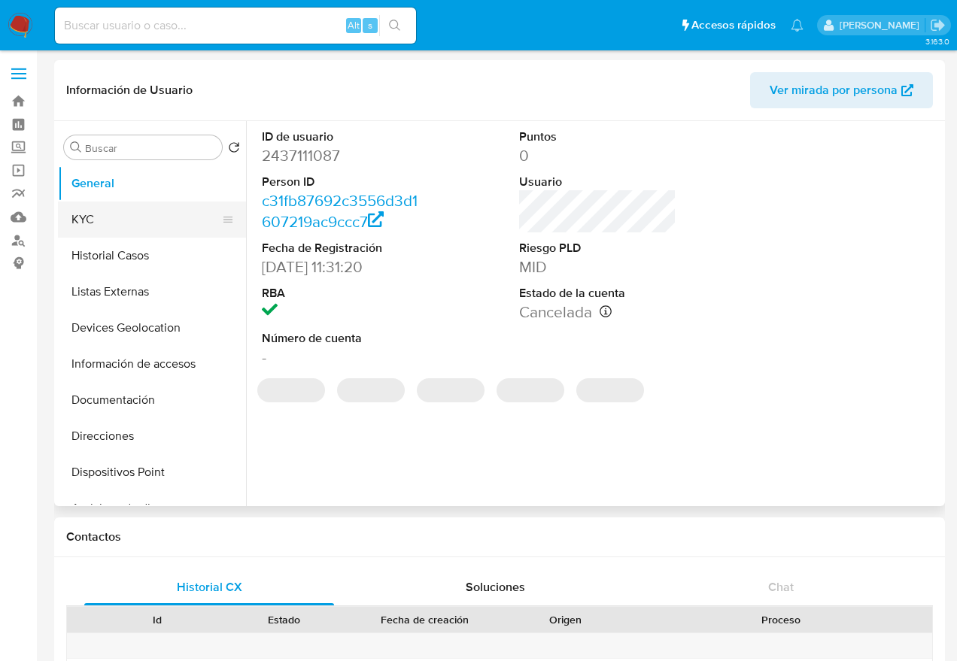
click at [138, 227] on button "KYC" at bounding box center [146, 220] width 176 height 36
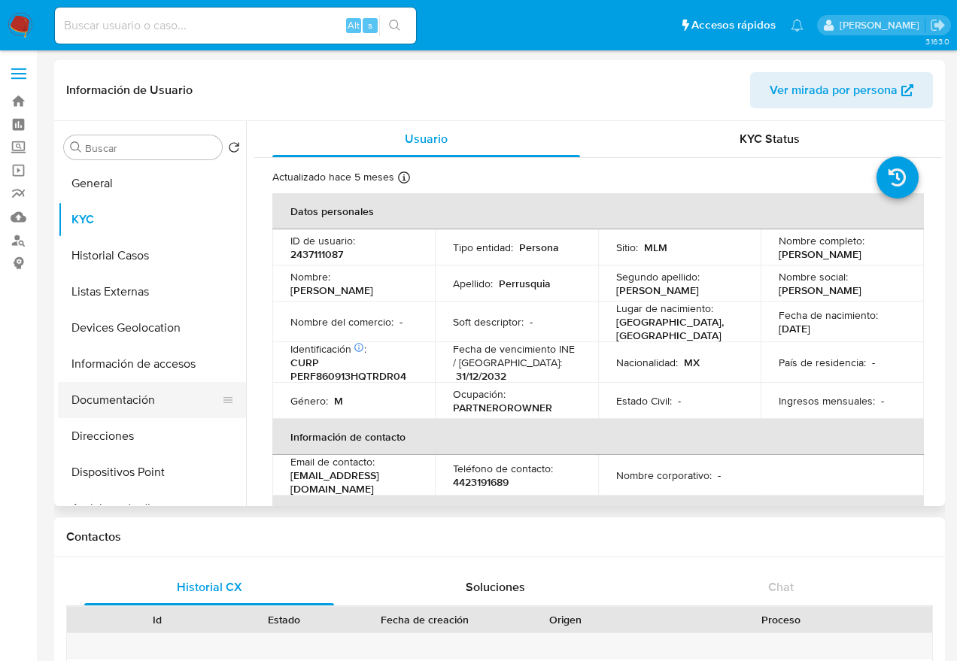
click at [141, 383] on button "Documentación" at bounding box center [146, 400] width 176 height 36
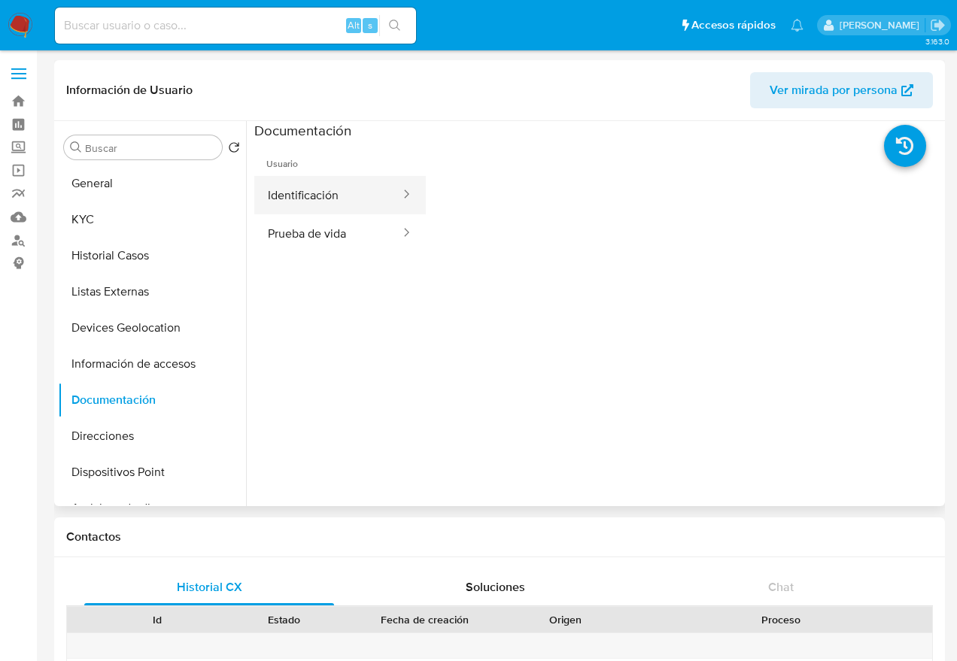
click at [300, 195] on button "Identificación" at bounding box center [327, 195] width 147 height 38
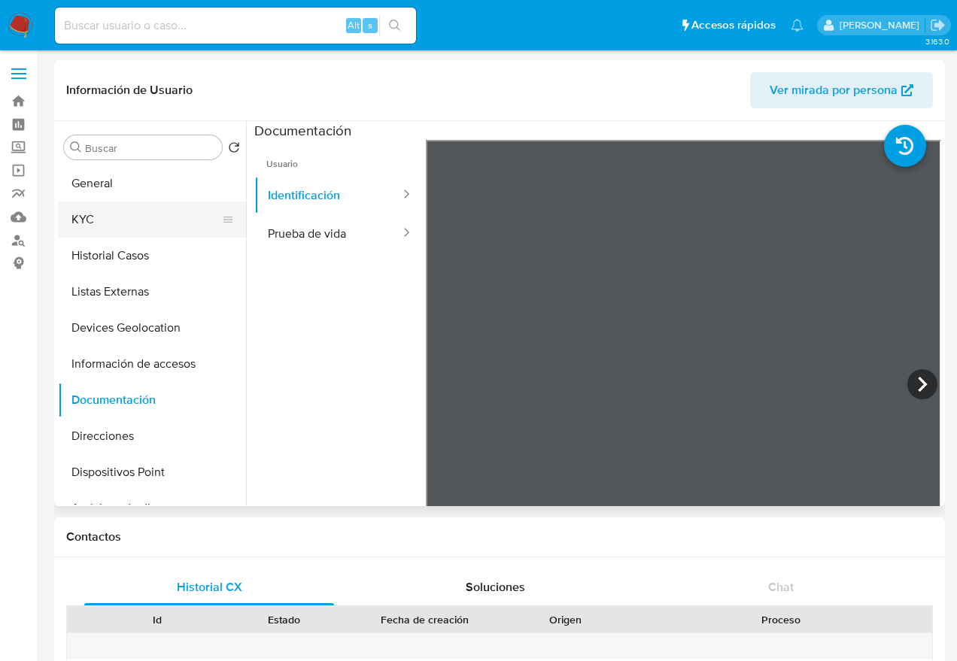
click at [103, 223] on button "KYC" at bounding box center [146, 220] width 176 height 36
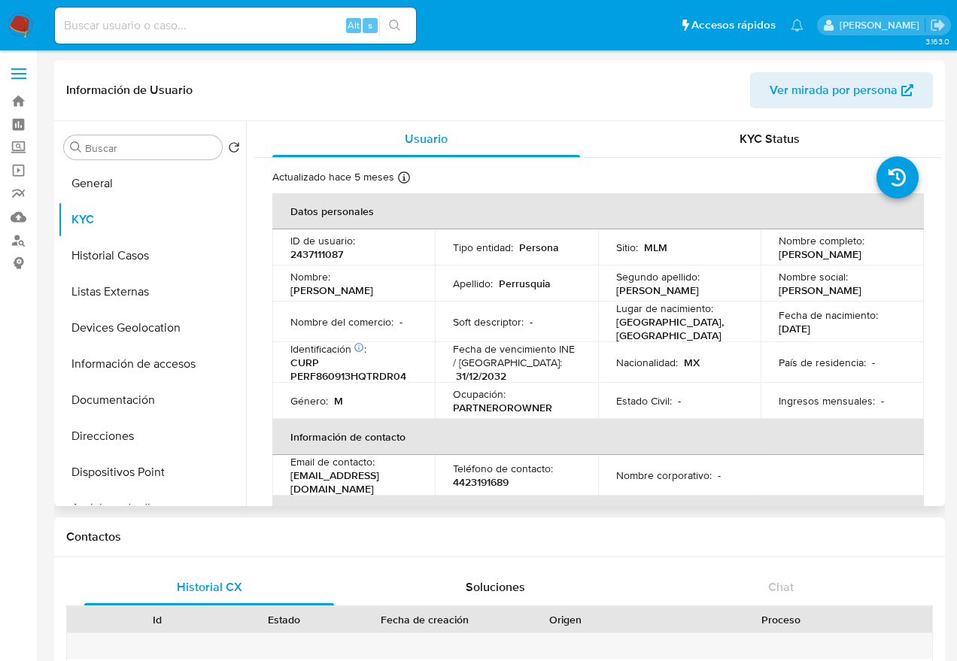
click at [331, 257] on p "2437111087" at bounding box center [316, 254] width 53 height 14
copy p "2437111087"
click at [146, 386] on button "Documentación" at bounding box center [146, 400] width 176 height 36
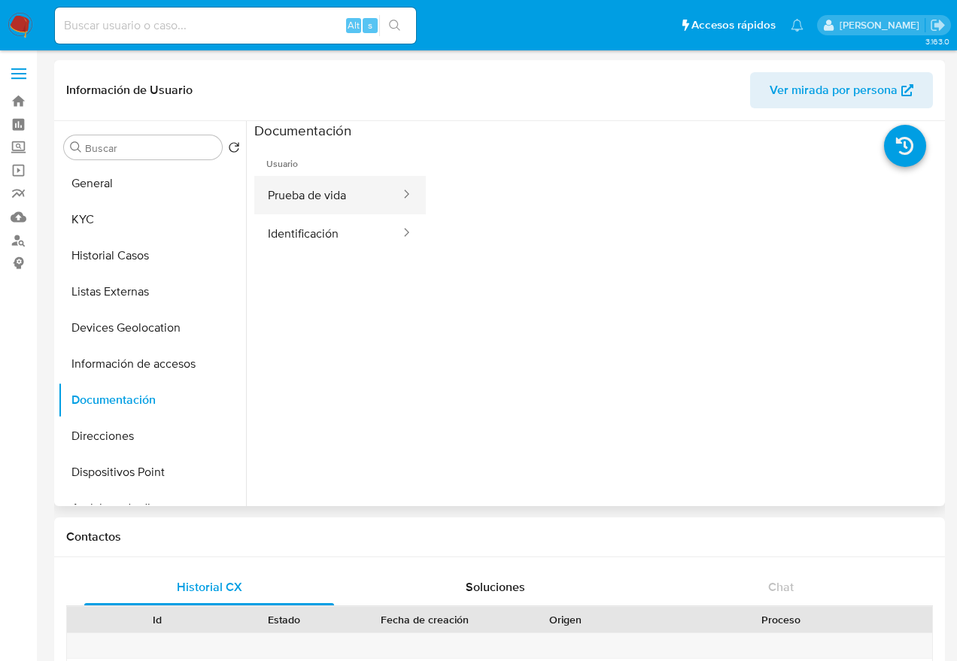
click at [349, 198] on button "Prueba de vida" at bounding box center [327, 195] width 147 height 38
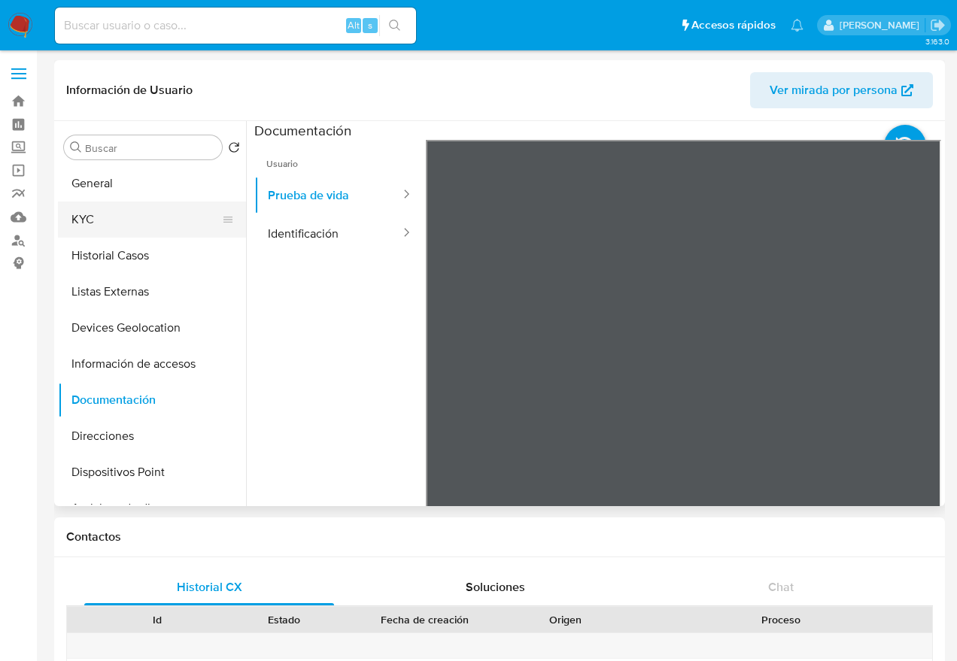
click at [120, 221] on button "KYC" at bounding box center [146, 220] width 176 height 36
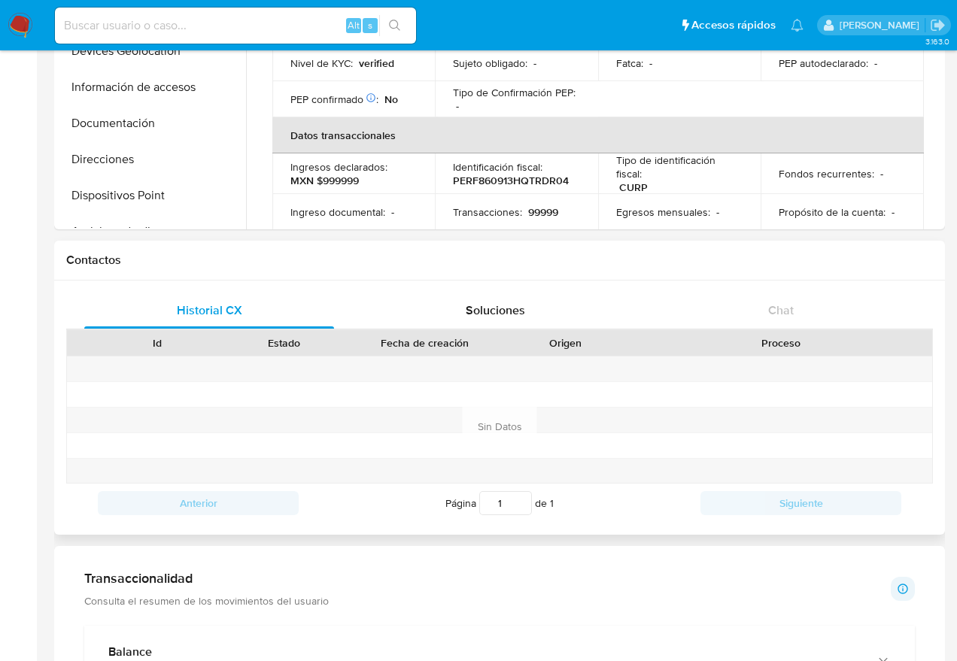
scroll to position [468, 0]
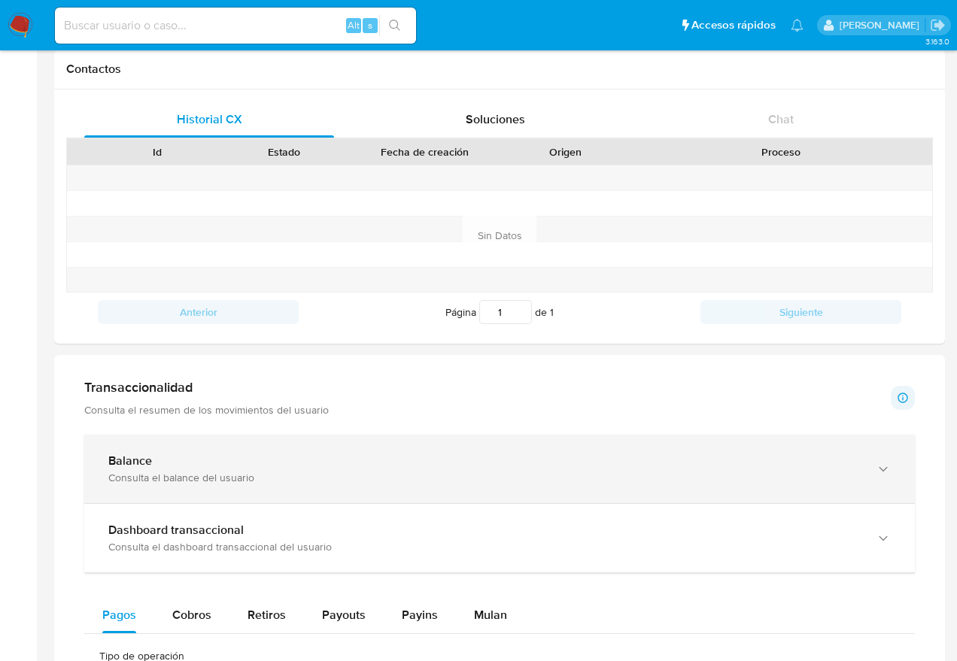
click at [262, 497] on div "Balance Consulta el balance del usuario" at bounding box center [499, 469] width 830 height 68
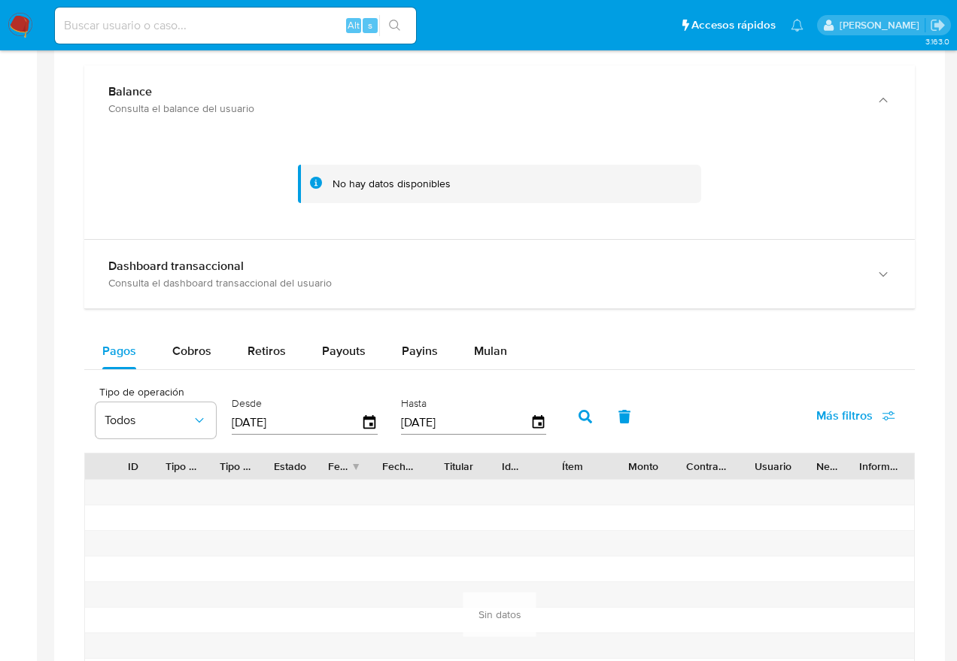
scroll to position [838, 0]
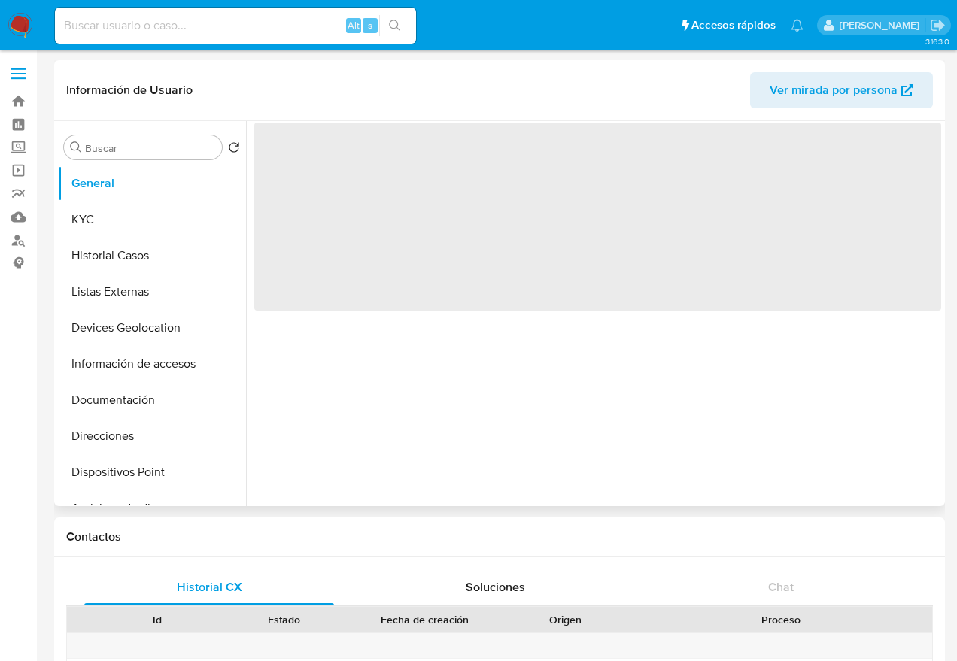
select select "10"
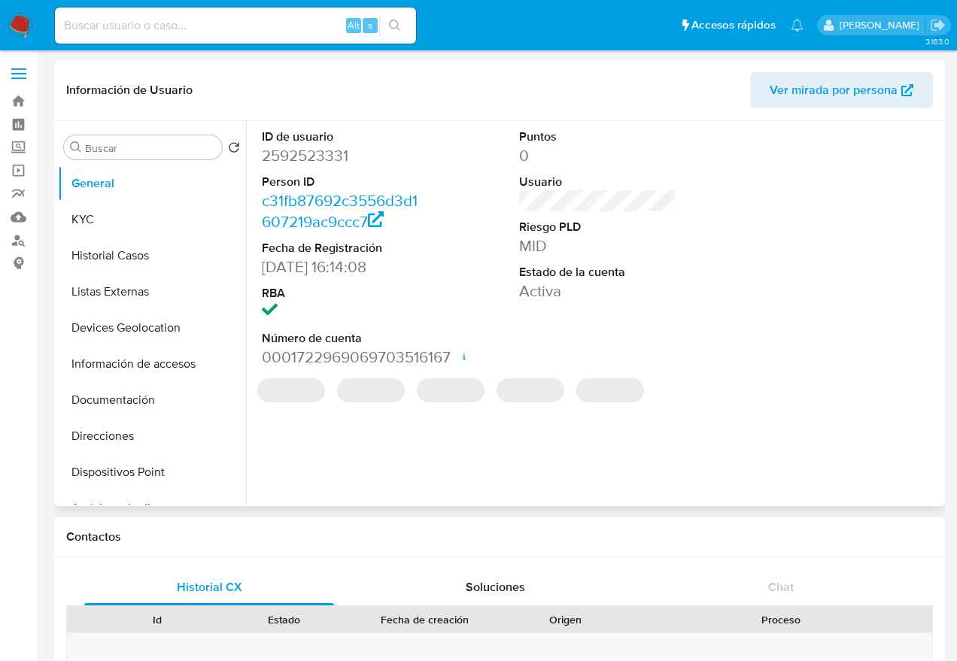
click at [316, 150] on dd "2592523331" at bounding box center [340, 155] width 156 height 21
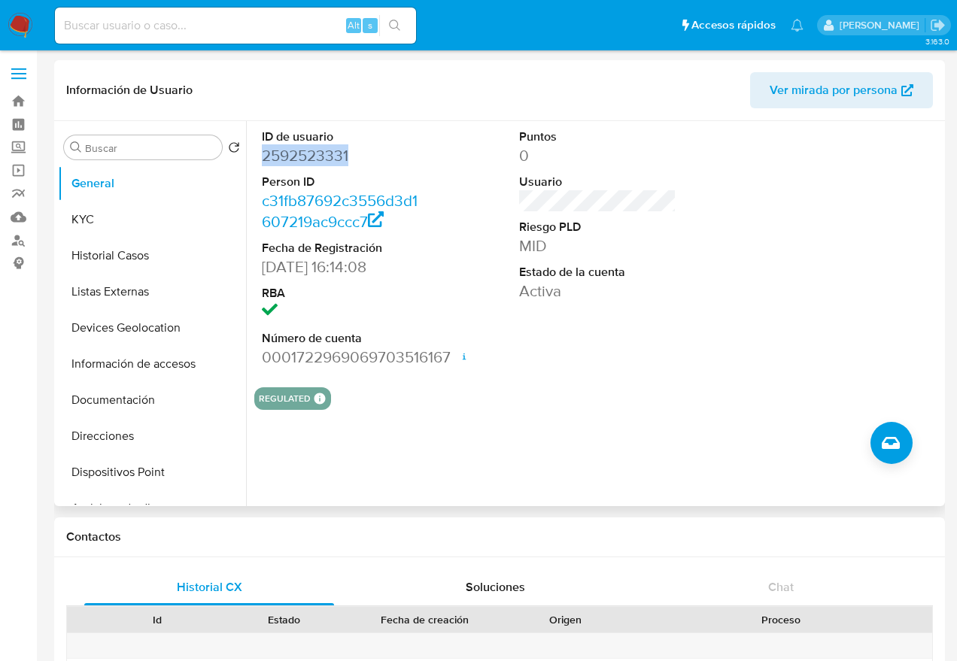
copy dd "2592523331"
click at [117, 224] on button "KYC" at bounding box center [146, 220] width 176 height 36
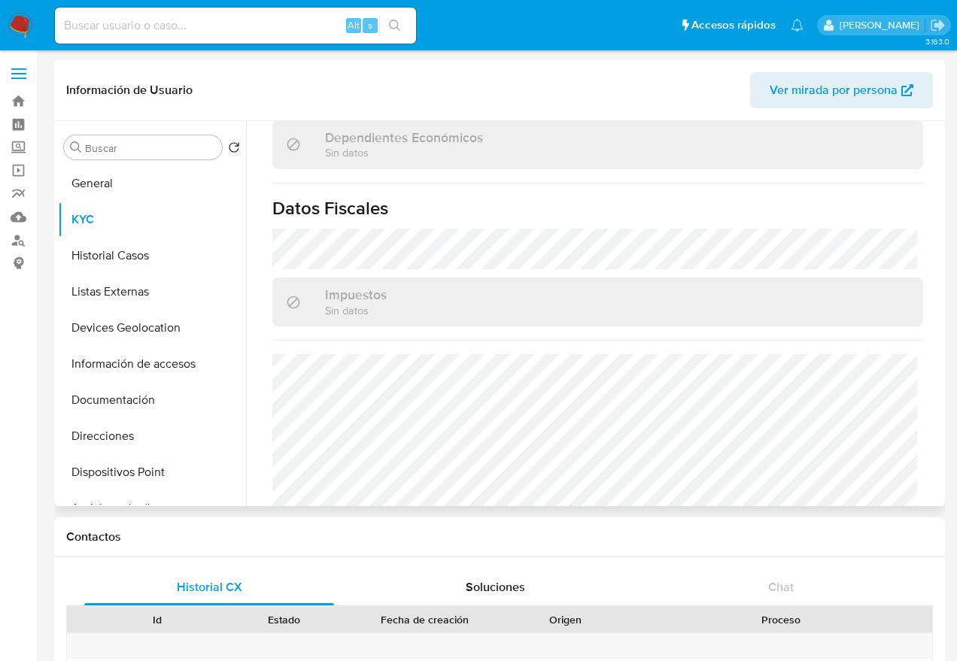
scroll to position [920, 0]
click at [143, 393] on button "Documentación" at bounding box center [146, 400] width 176 height 36
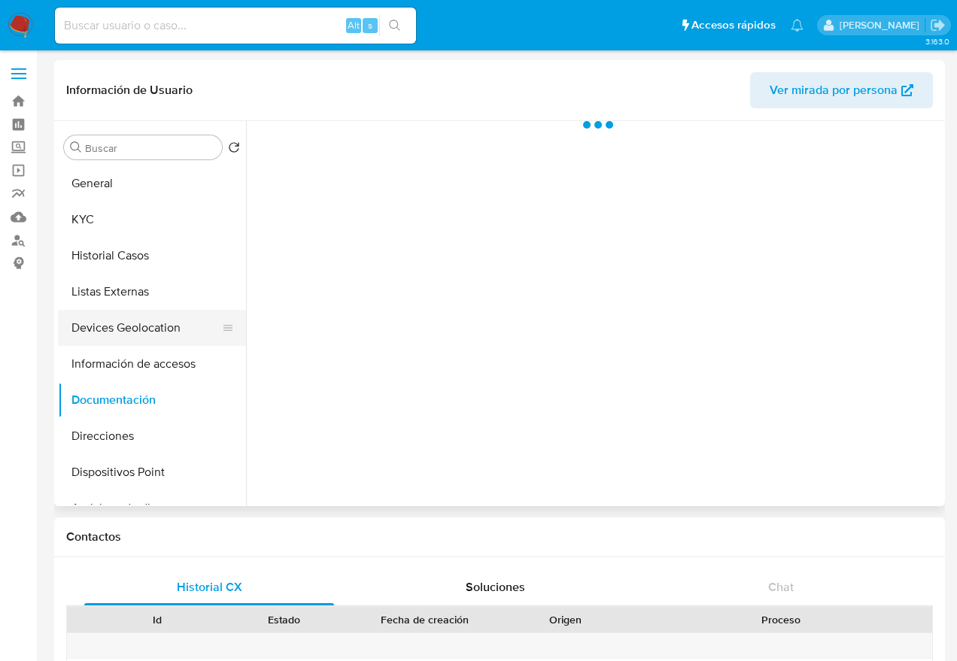
scroll to position [0, 0]
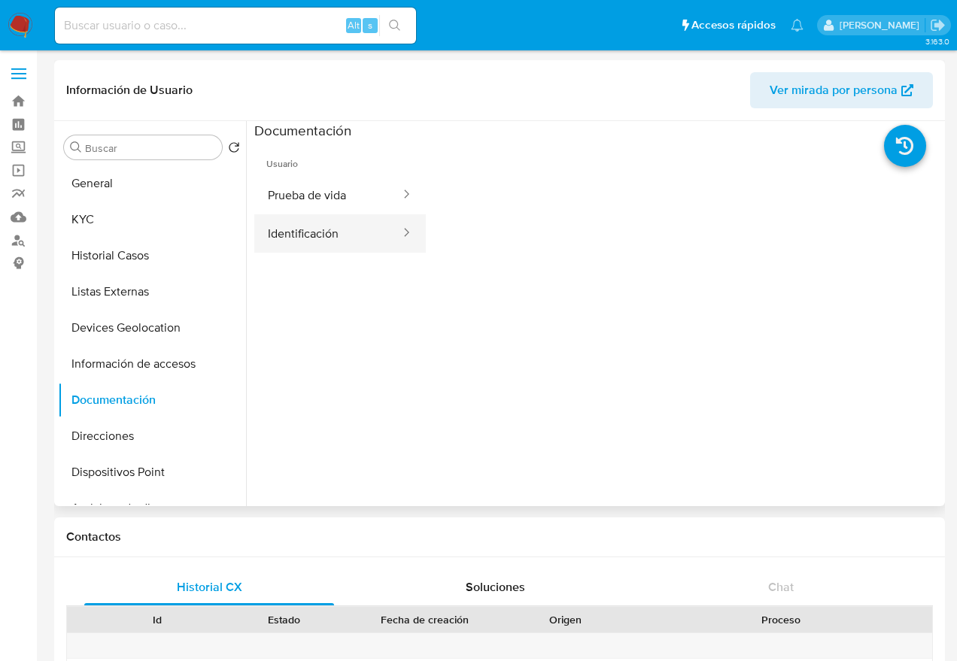
click at [318, 241] on button "Identificación" at bounding box center [327, 233] width 147 height 38
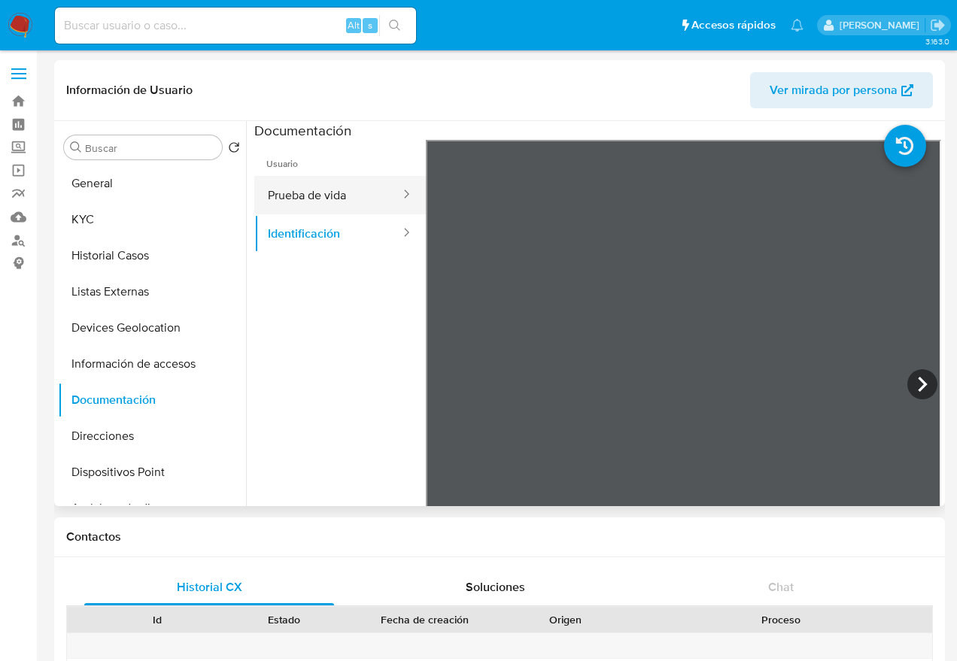
click at [310, 202] on button "Prueba de vida" at bounding box center [327, 195] width 147 height 38
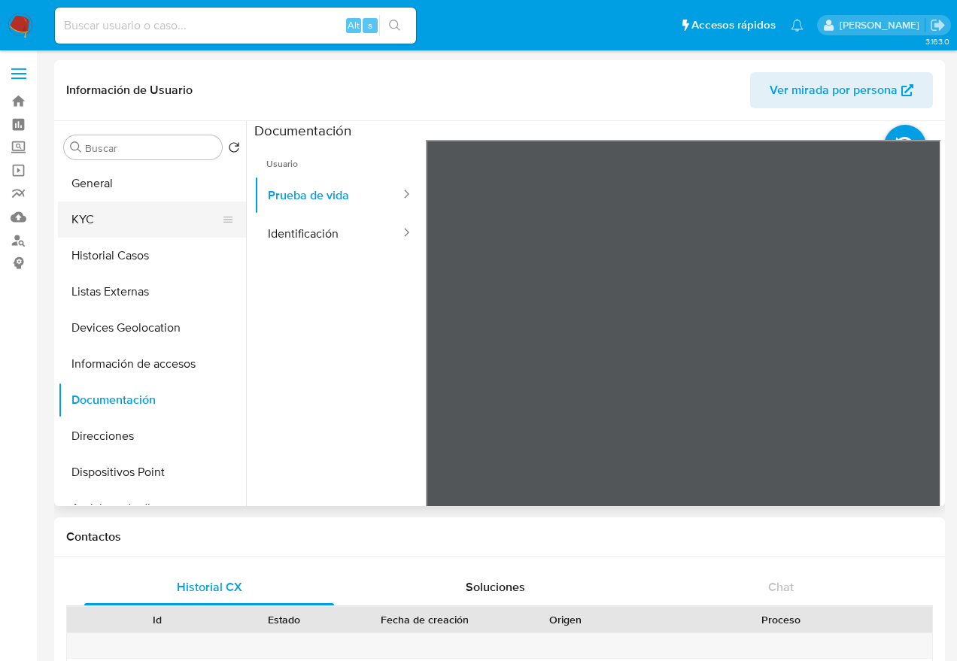
click at [144, 216] on button "KYC" at bounding box center [146, 220] width 176 height 36
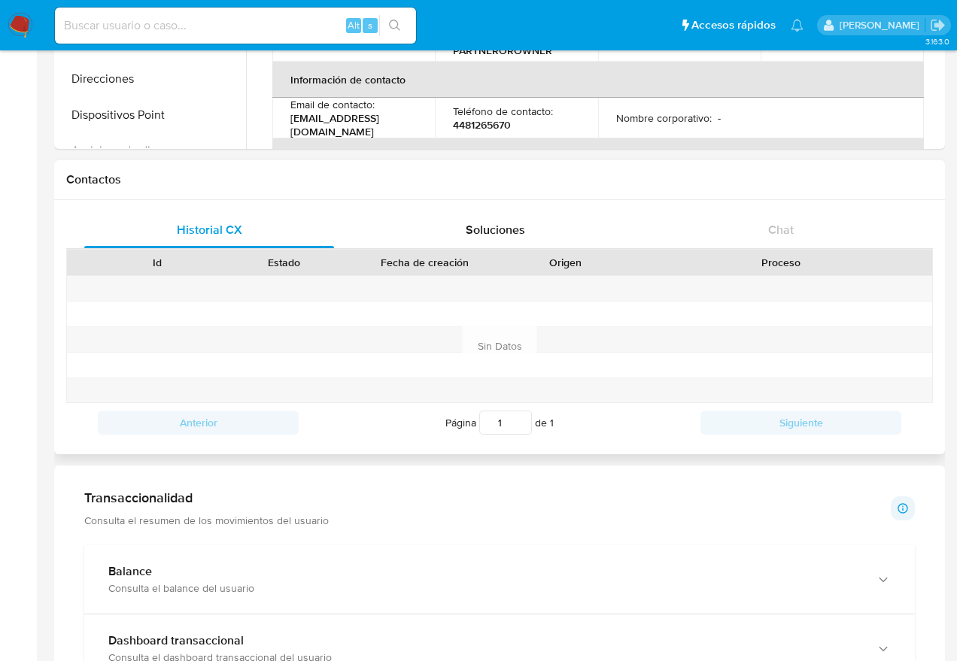
scroll to position [363, 0]
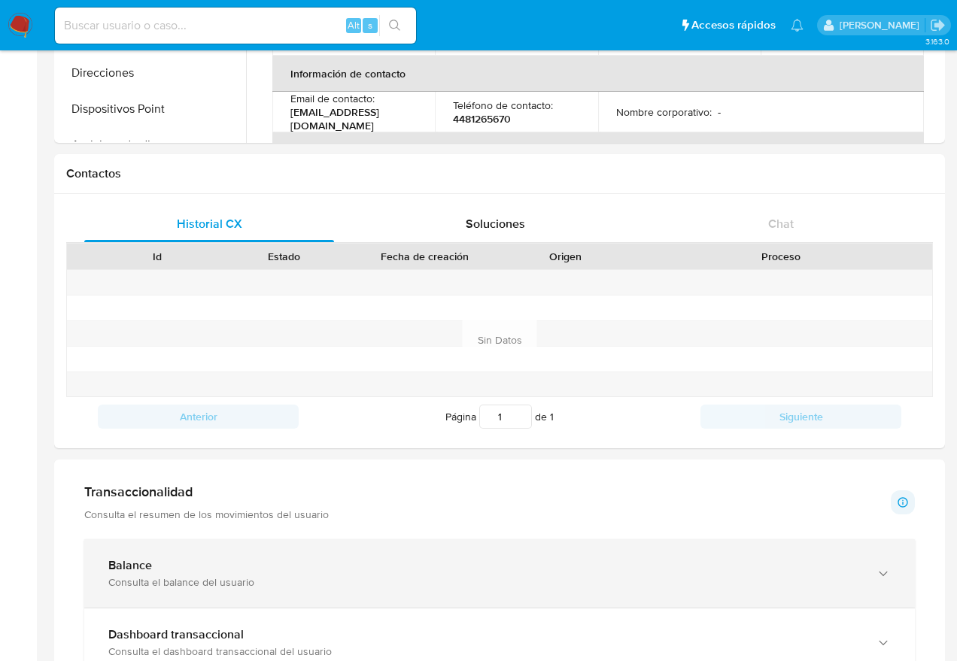
click at [162, 580] on div "Consulta el balance del usuario" at bounding box center [484, 582] width 752 height 14
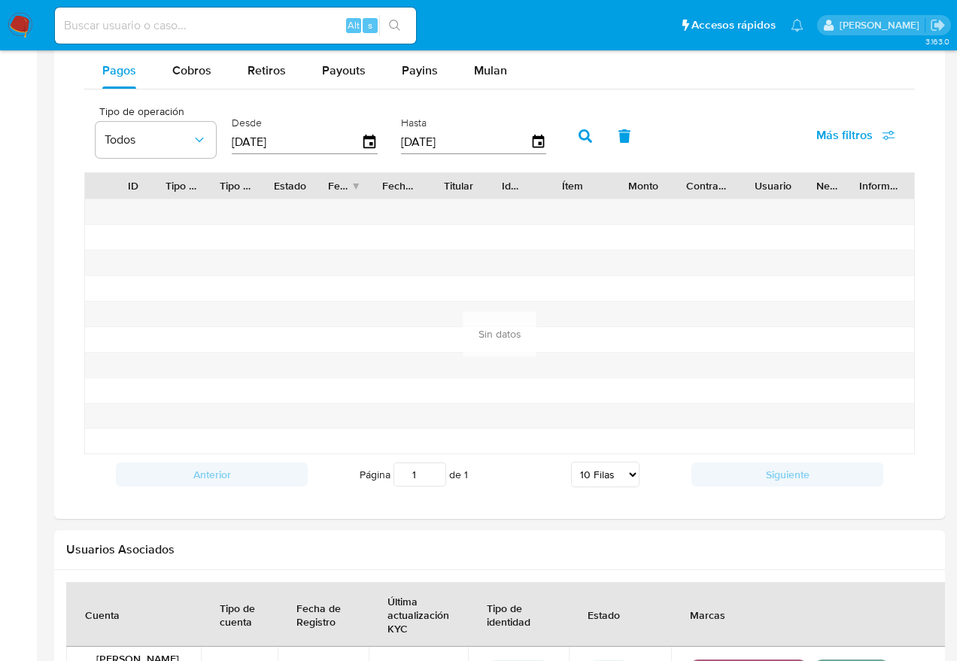
scroll to position [1060, 0]
